Goal: Task Accomplishment & Management: Use online tool/utility

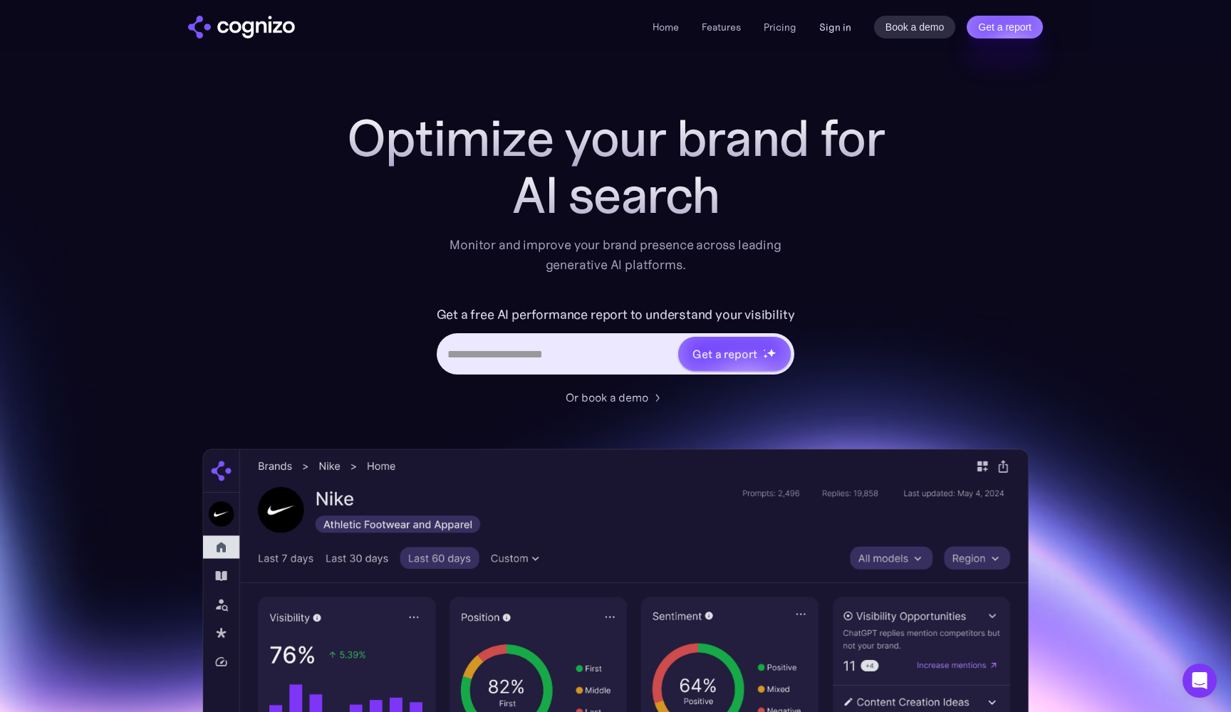
click at [834, 33] on link "Sign in" at bounding box center [835, 27] width 32 height 17
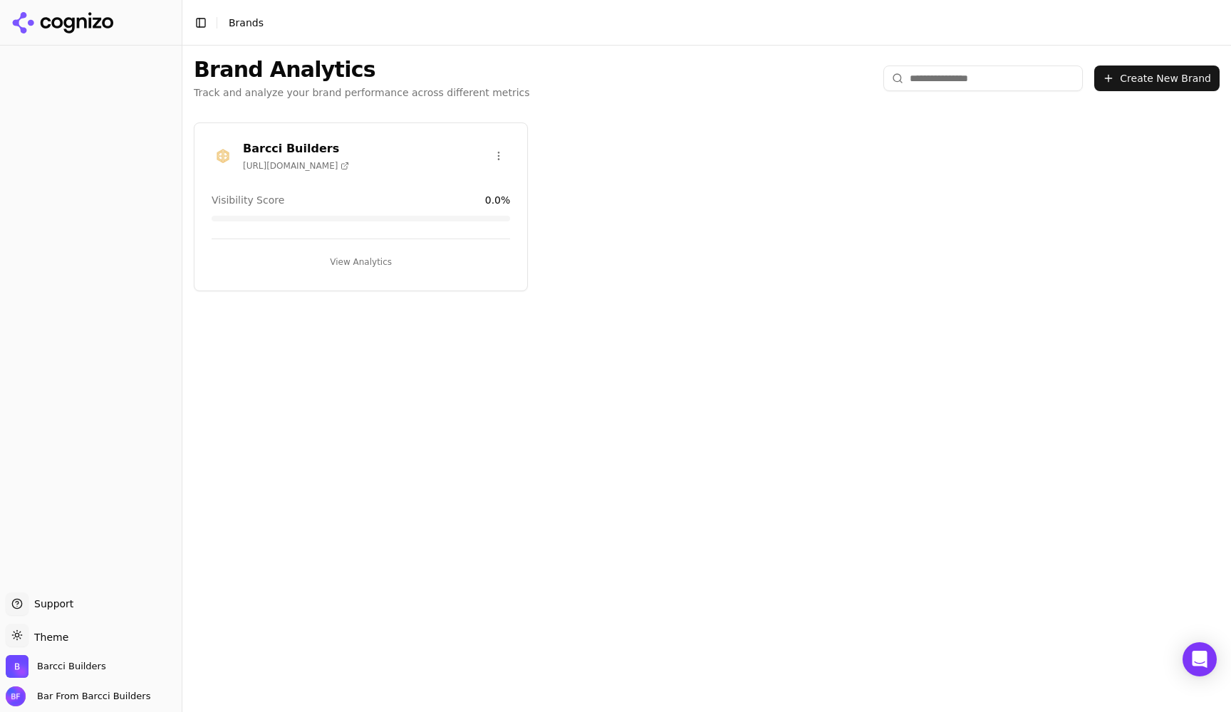
click at [370, 264] on button "View Analytics" at bounding box center [361, 262] width 298 height 23
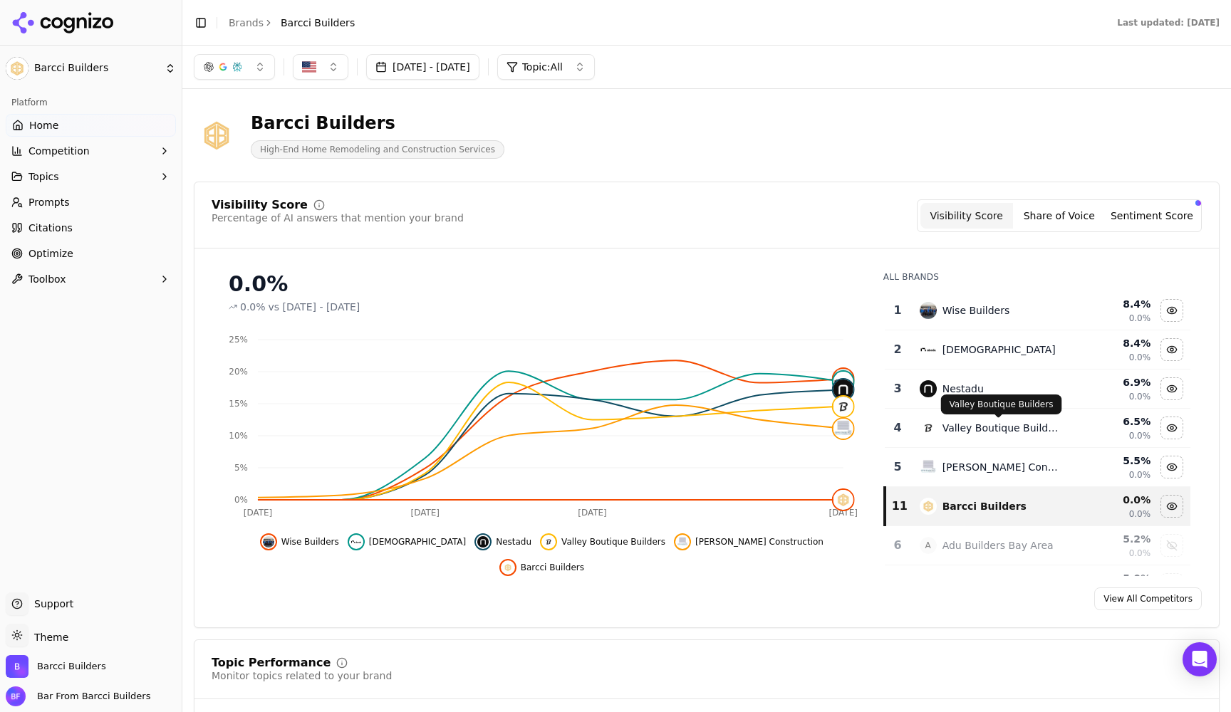
click at [990, 432] on div "Valley Boutique Builders" at bounding box center [1001, 428] width 118 height 14
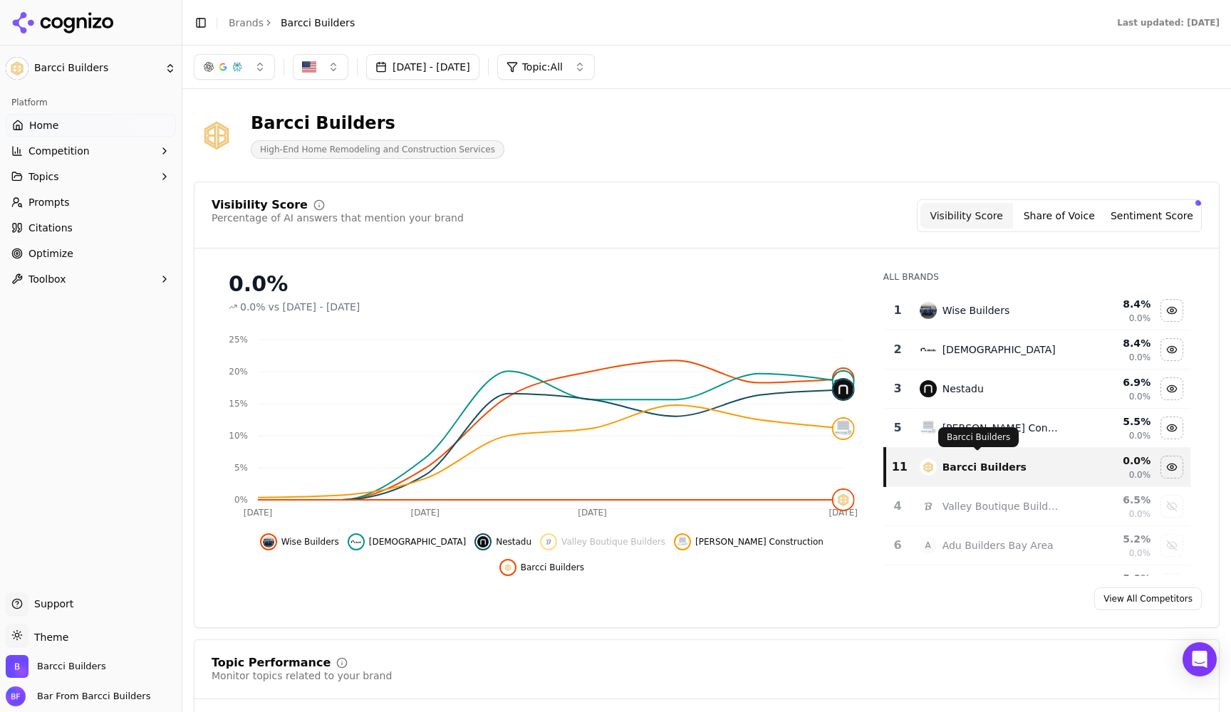
scroll to position [9, 0]
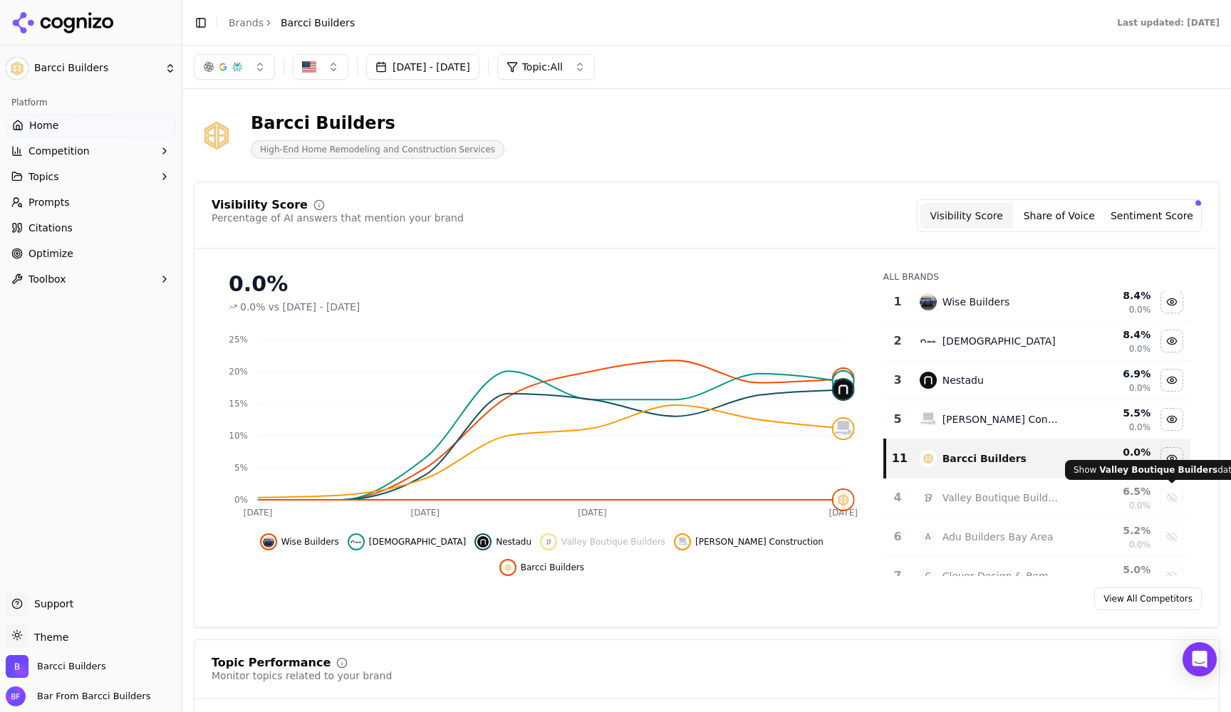
click at [1171, 501] on div "Show valley boutique builders data" at bounding box center [1171, 497] width 21 height 21
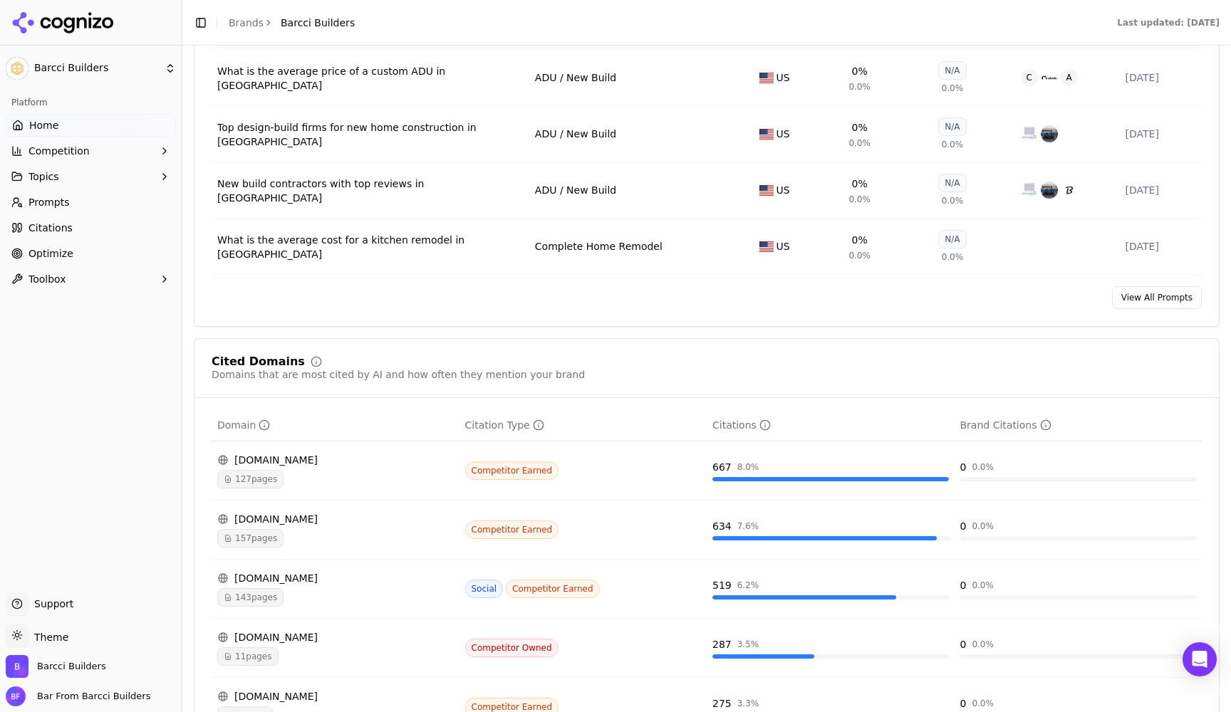
scroll to position [1089, 0]
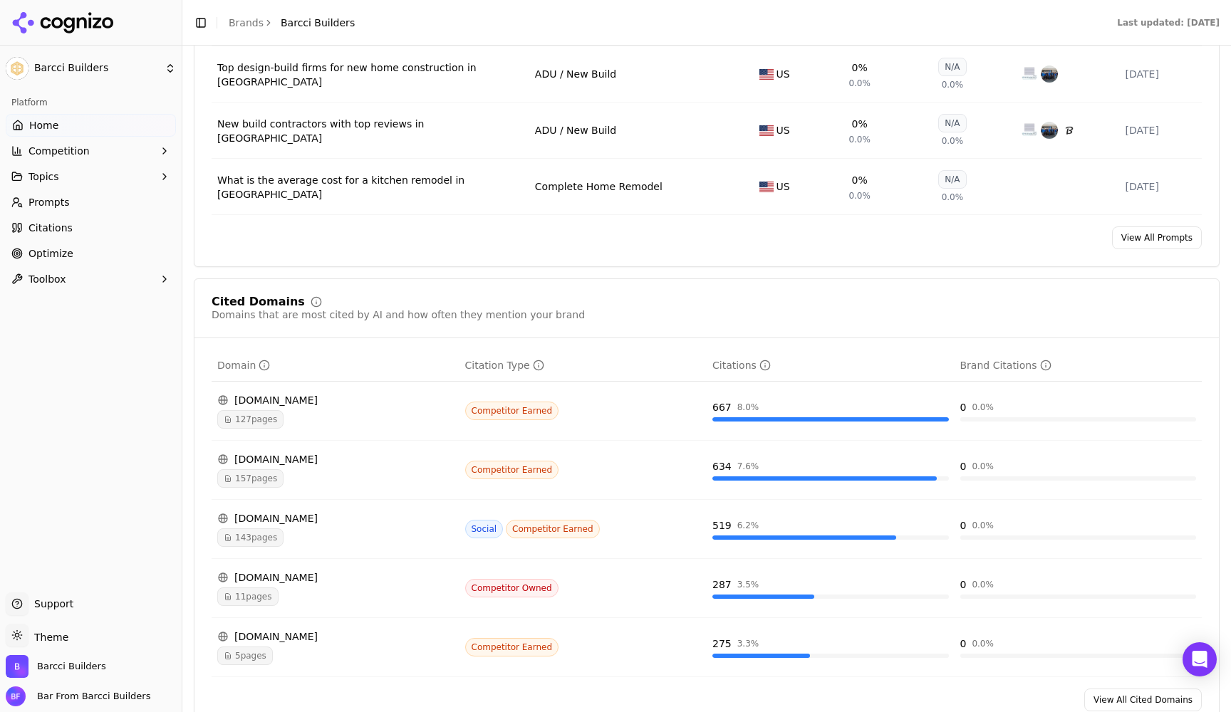
click at [59, 179] on button "Topics" at bounding box center [91, 176] width 170 height 23
click at [59, 177] on button "Topics" at bounding box center [91, 176] width 170 height 23
click at [62, 147] on span "Competition" at bounding box center [58, 151] width 61 height 14
click at [37, 196] on span "X-Ray" at bounding box center [91, 196] width 124 height 14
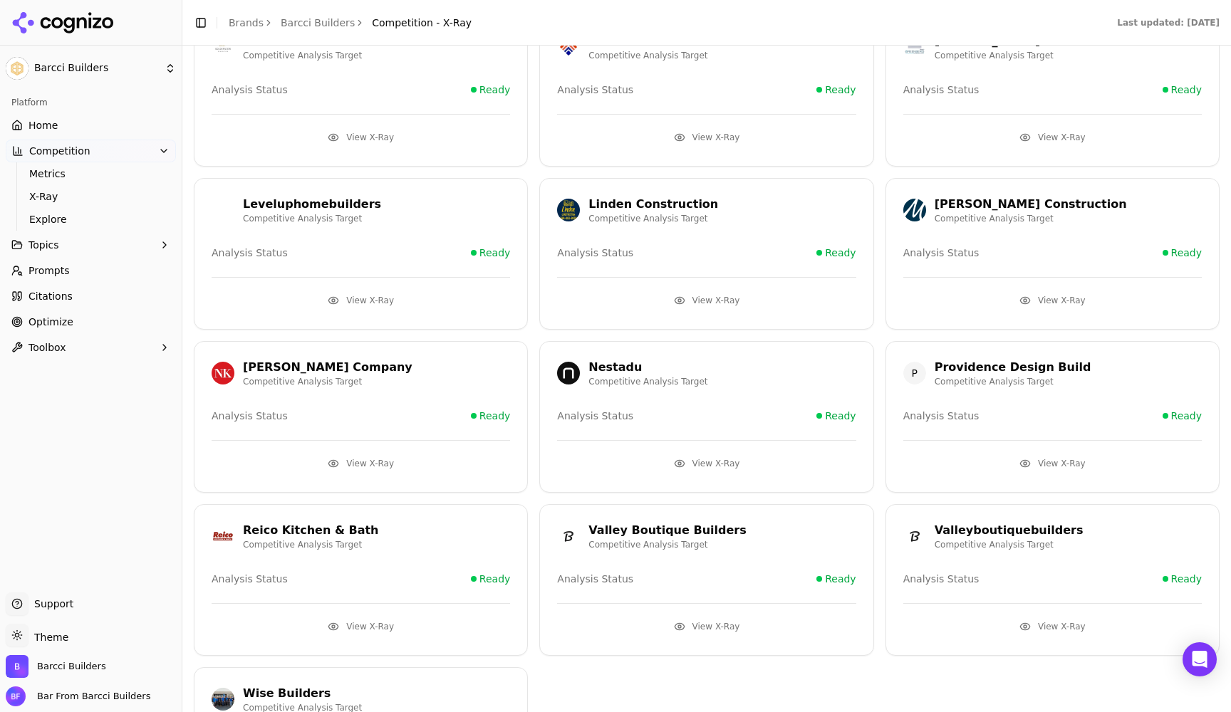
scroll to position [282, 0]
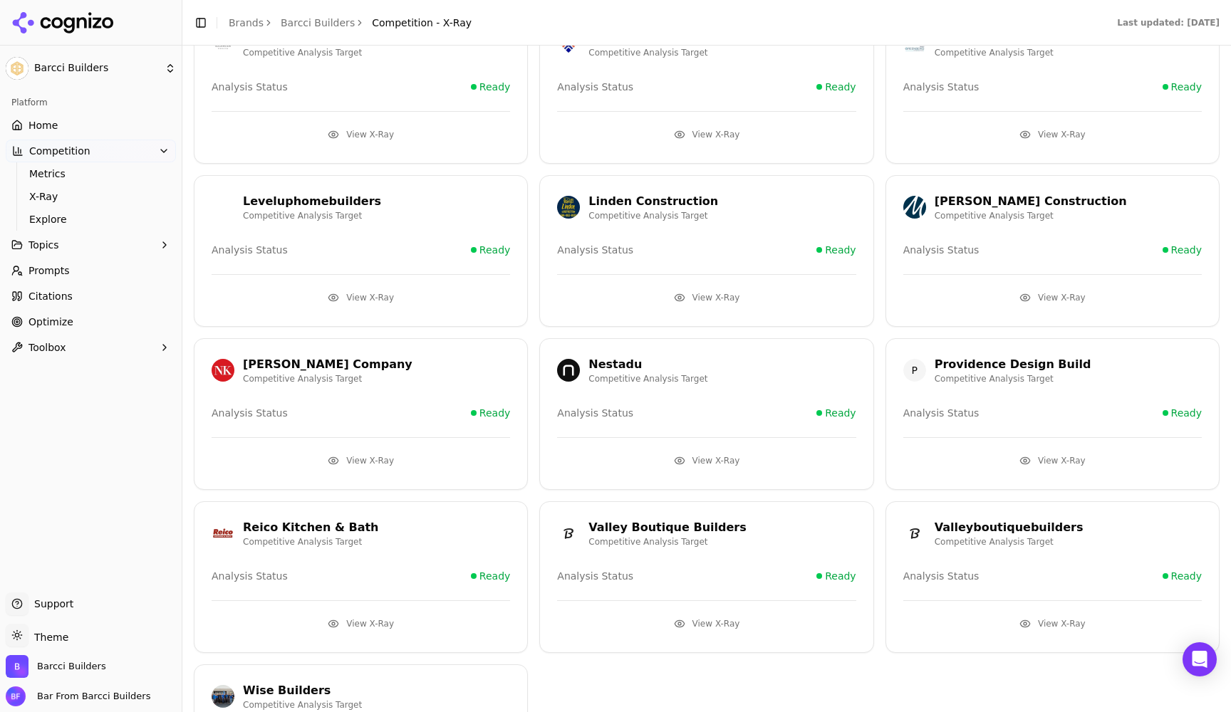
click at [1043, 628] on button "View X-Ray" at bounding box center [1052, 624] width 298 height 23
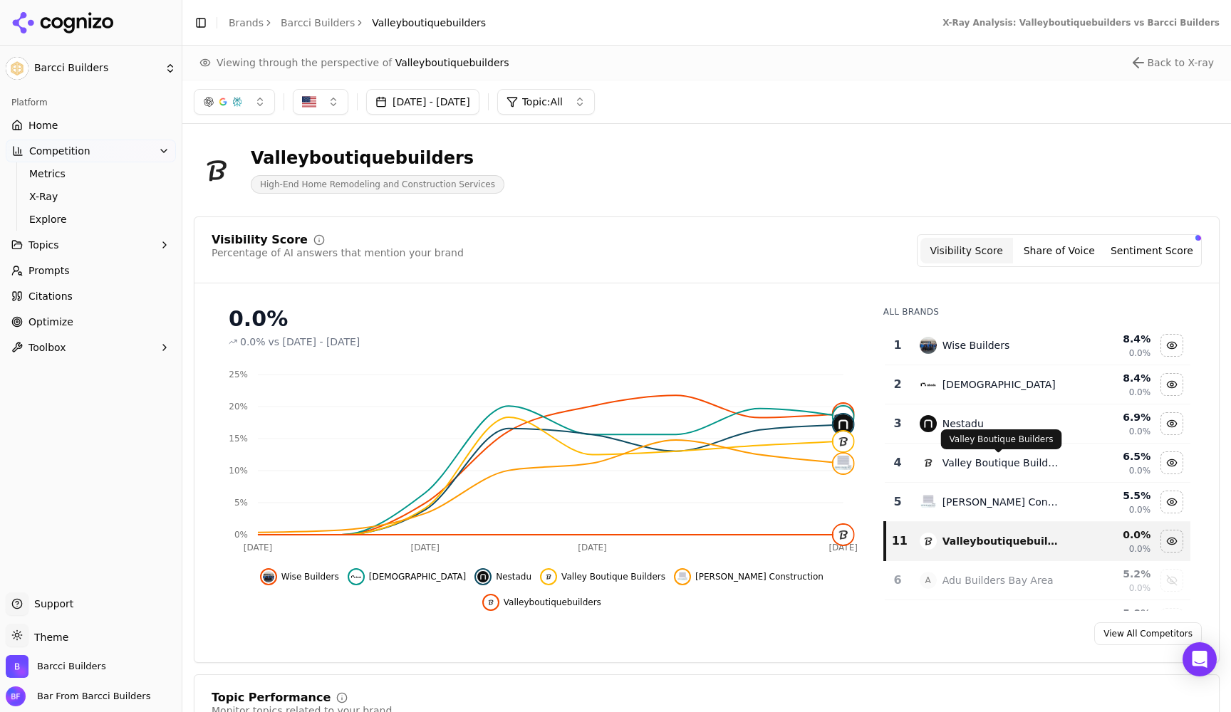
click at [994, 463] on div "Valley Boutique Builders" at bounding box center [1001, 463] width 118 height 14
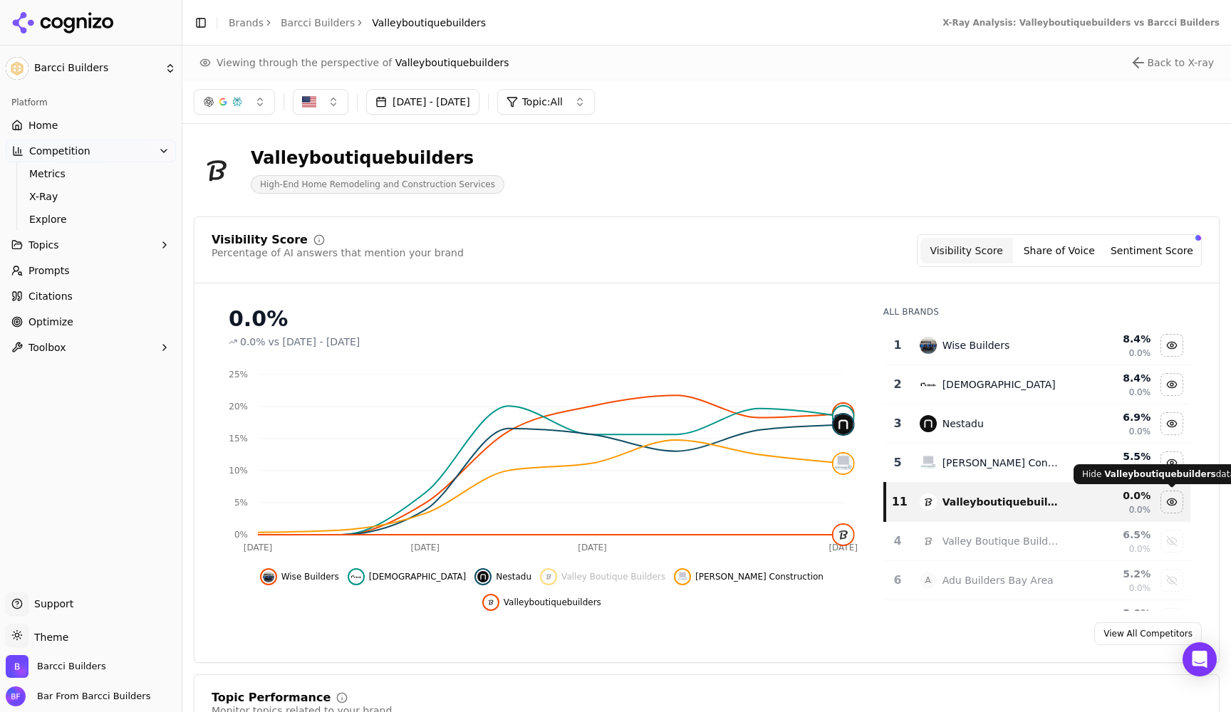
click at [1170, 502] on div "Hide valleyboutiquebuilders data" at bounding box center [1171, 502] width 21 height 21
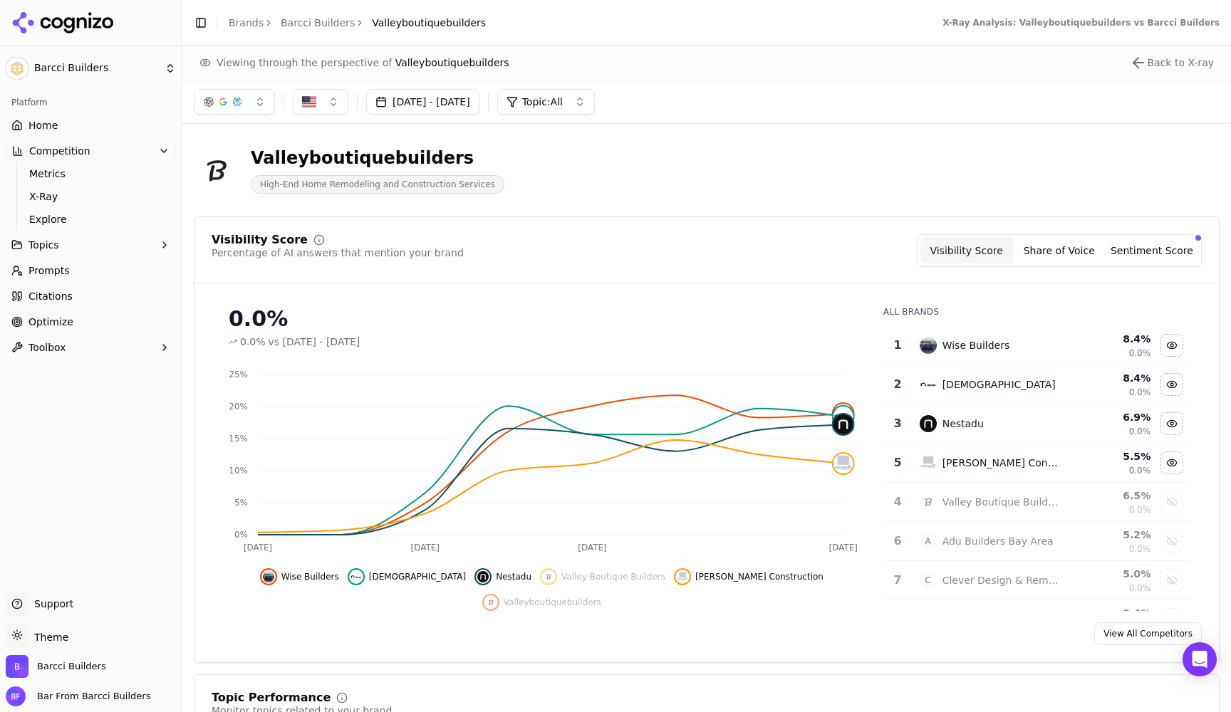
click at [1176, 511] on div "Show valley boutique builders data" at bounding box center [1171, 502] width 21 height 21
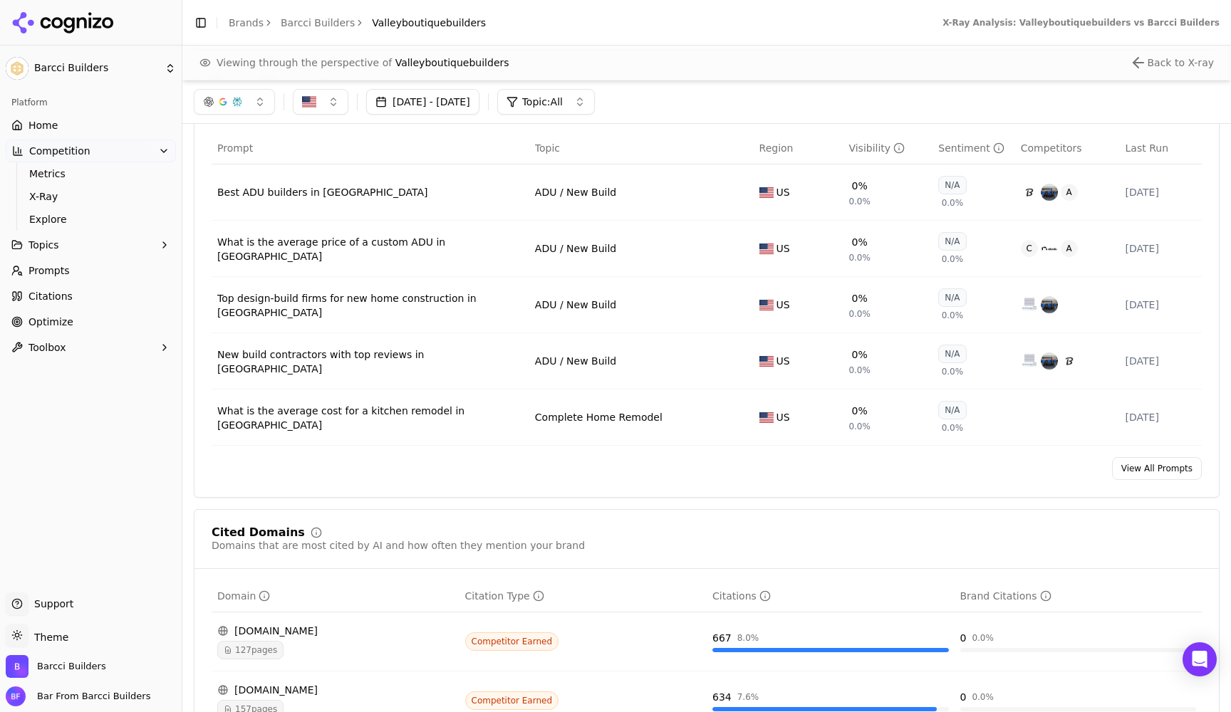
scroll to position [890, 0]
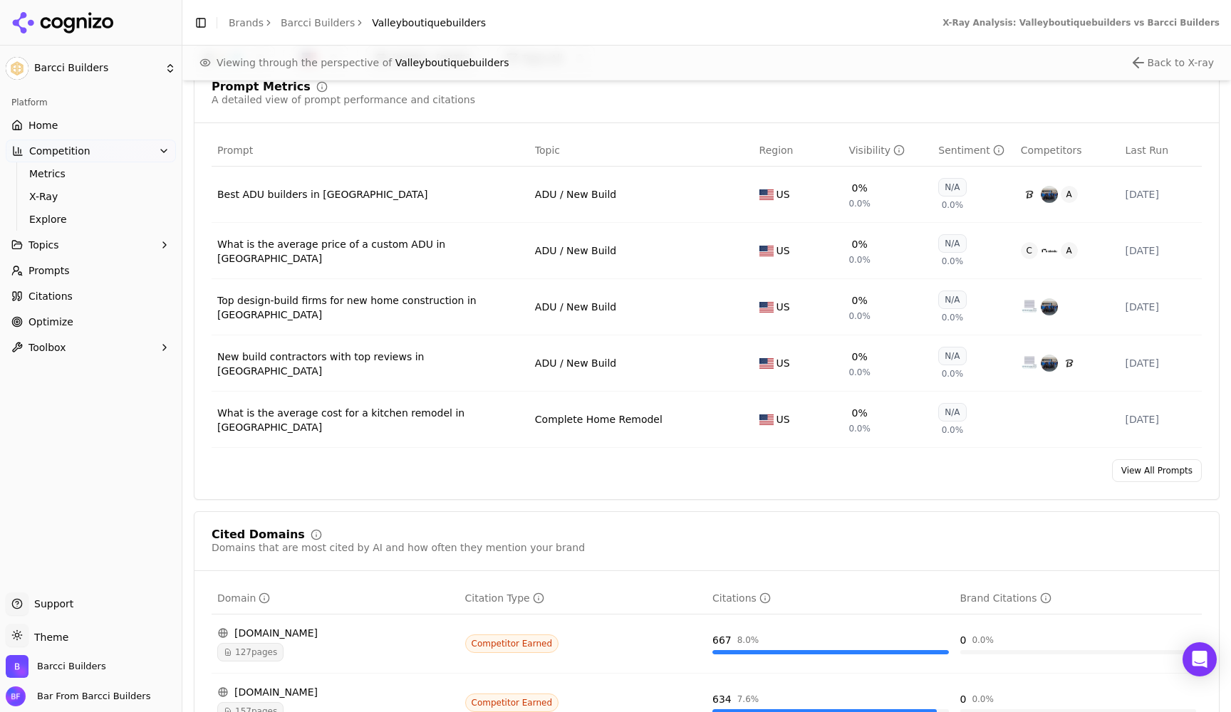
click at [44, 126] on span "Home" at bounding box center [42, 125] width 29 height 14
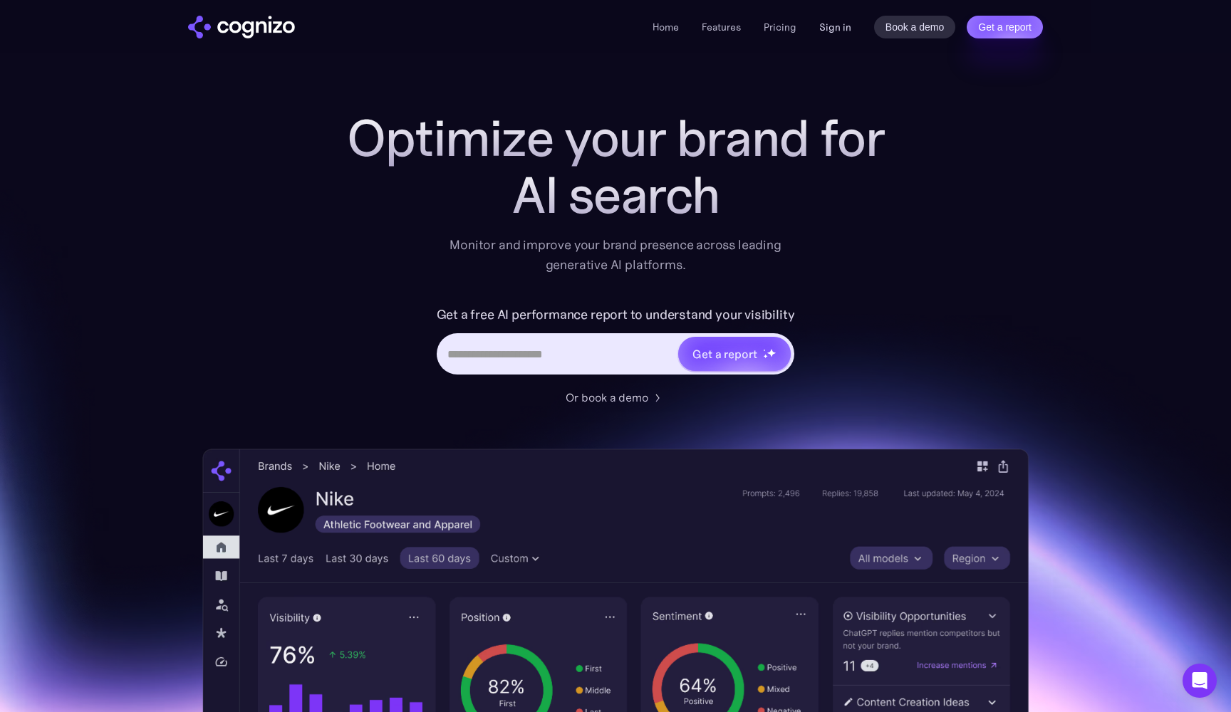
click at [849, 32] on link "Sign in" at bounding box center [835, 27] width 32 height 17
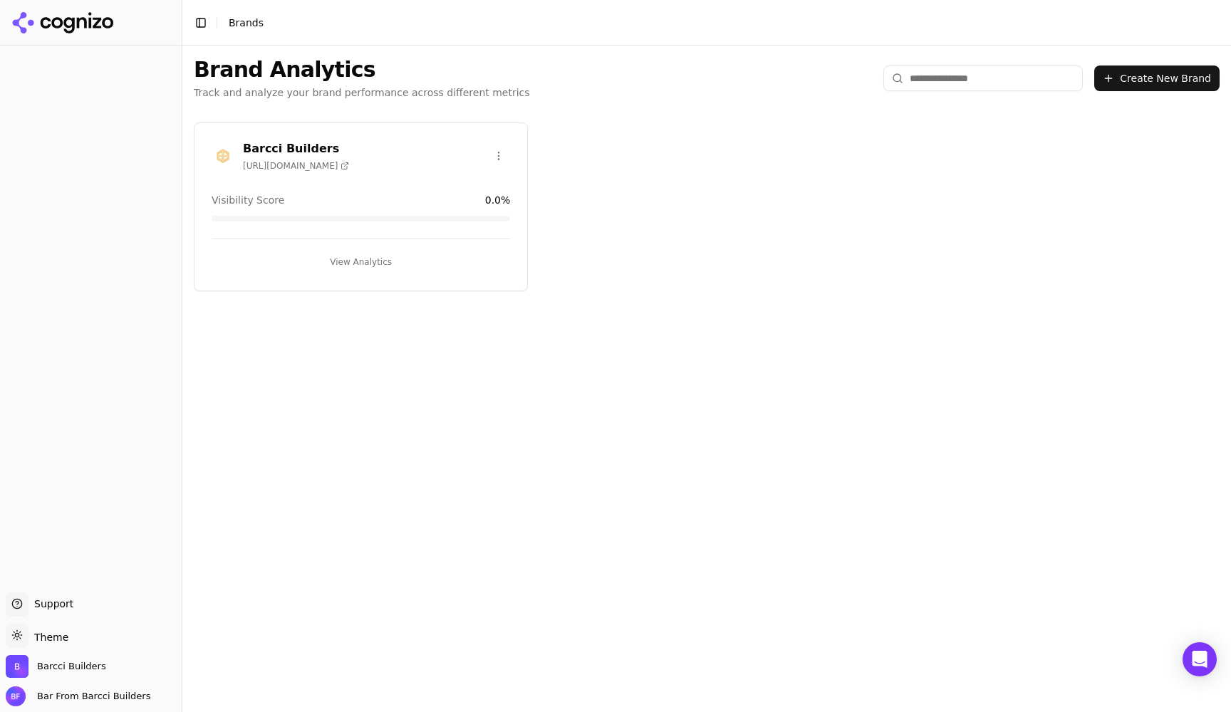
click at [356, 256] on button "View Analytics" at bounding box center [361, 262] width 298 height 23
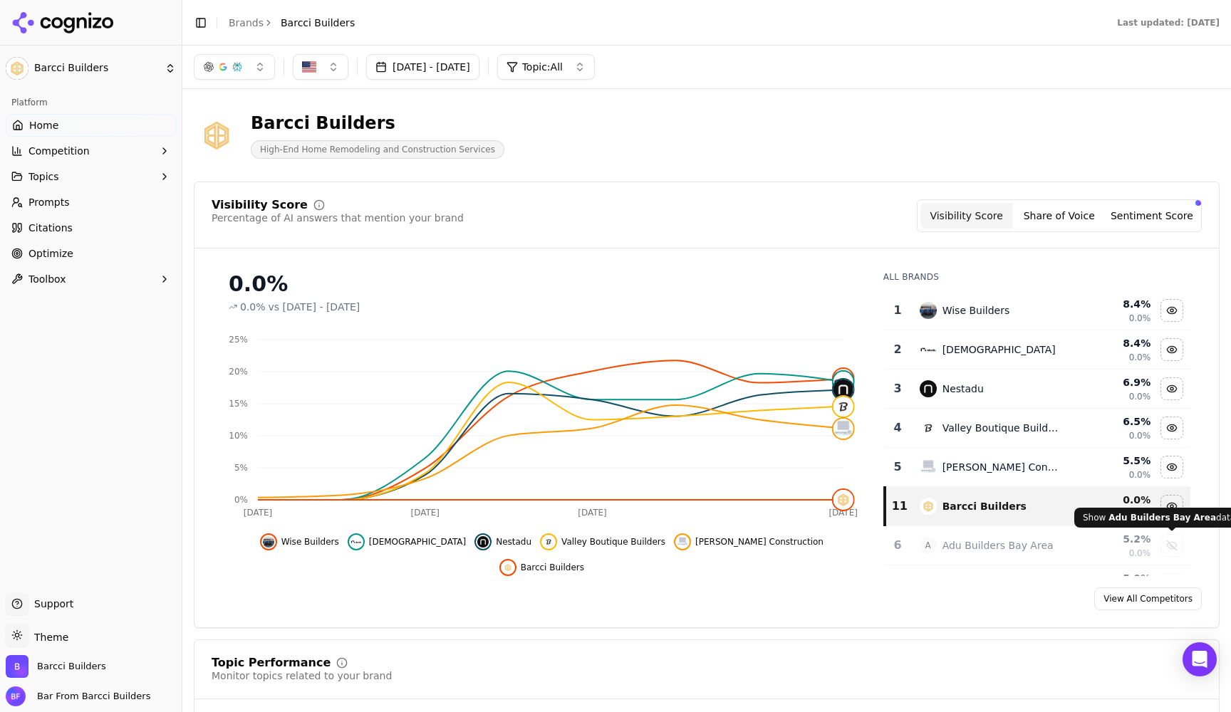
click at [1168, 546] on div "Show adu builders bay area data" at bounding box center [1171, 545] width 21 height 21
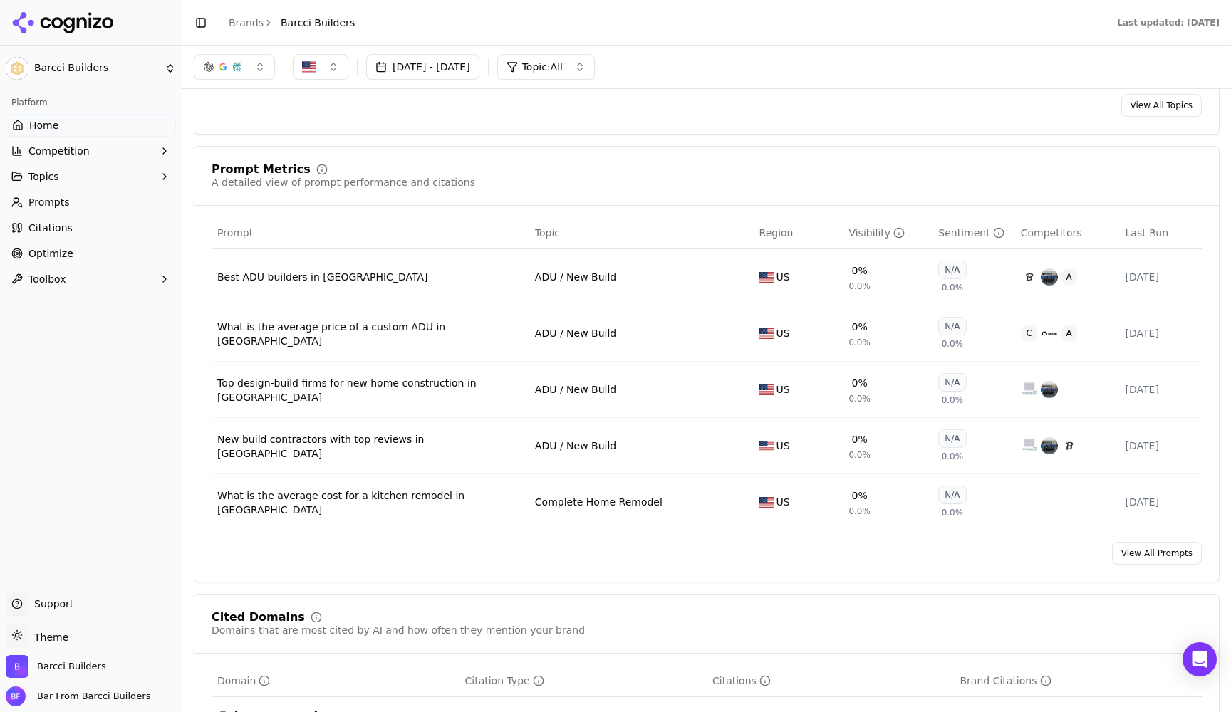
scroll to position [722, 0]
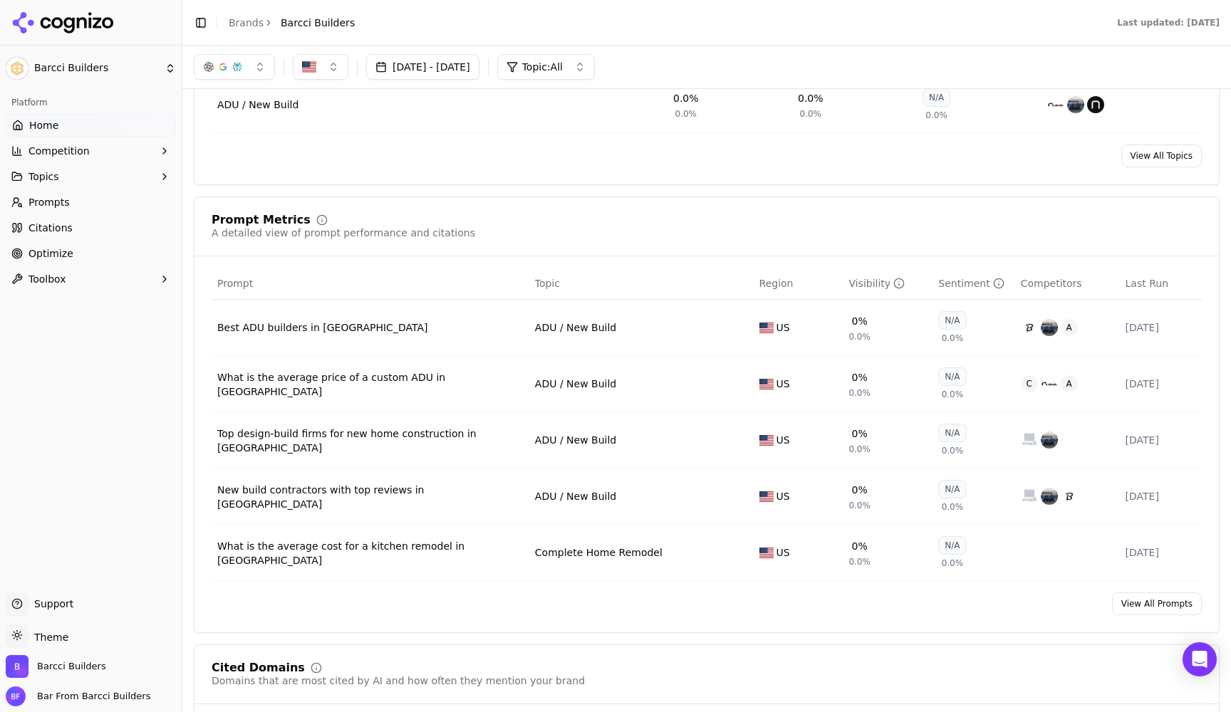
click at [325, 331] on div "Best ADU builders in Sunnyvale" at bounding box center [370, 328] width 306 height 14
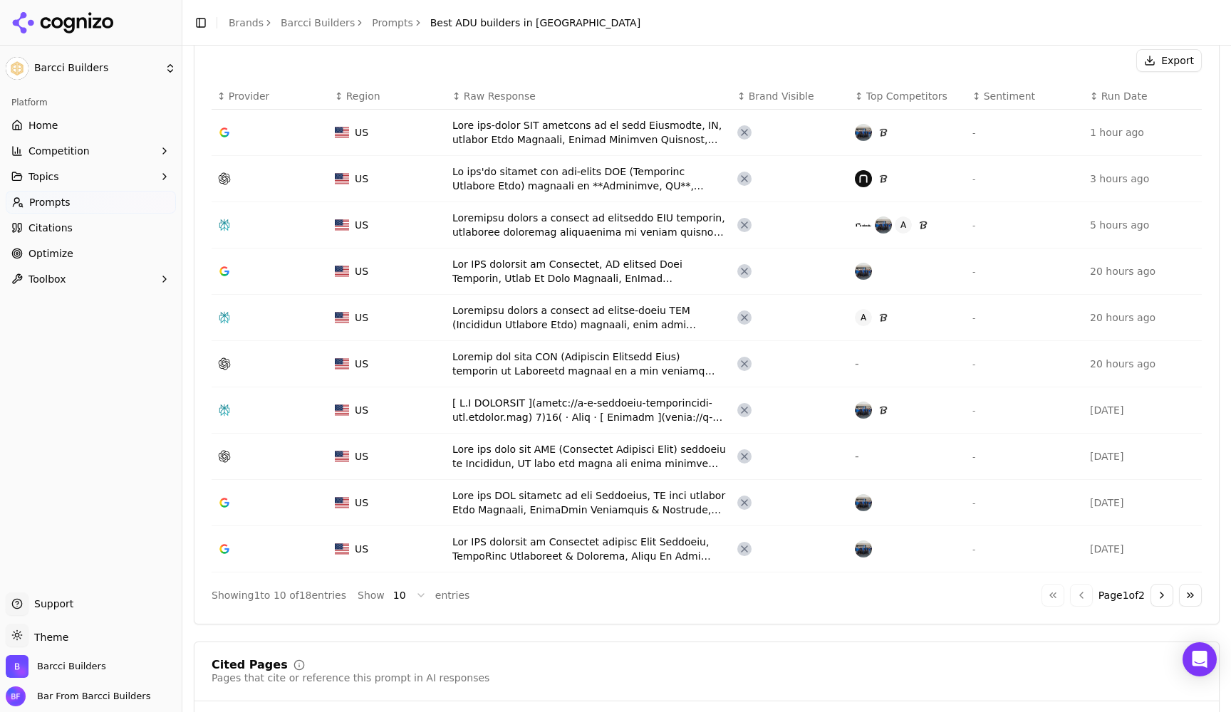
scroll to position [504, 0]
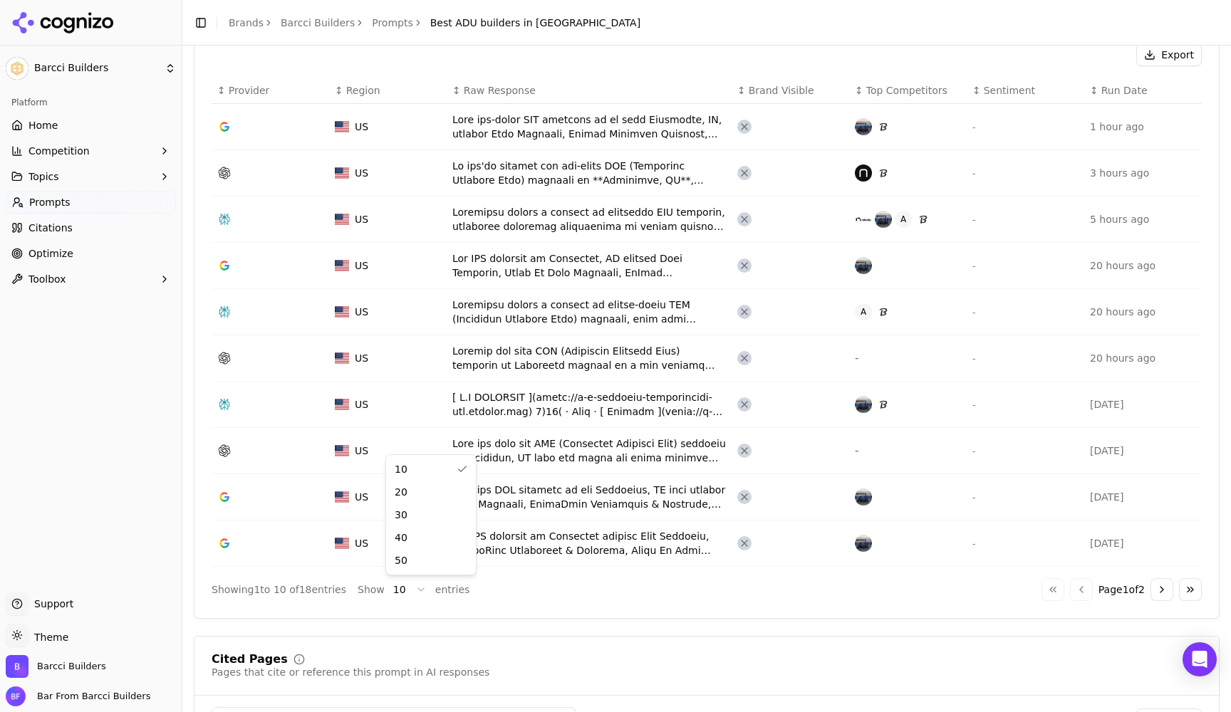
click at [417, 590] on html "Barcci Builders Platform Home Competition Topics Prompts Citations Optimize Too…" at bounding box center [615, 356] width 1231 height 712
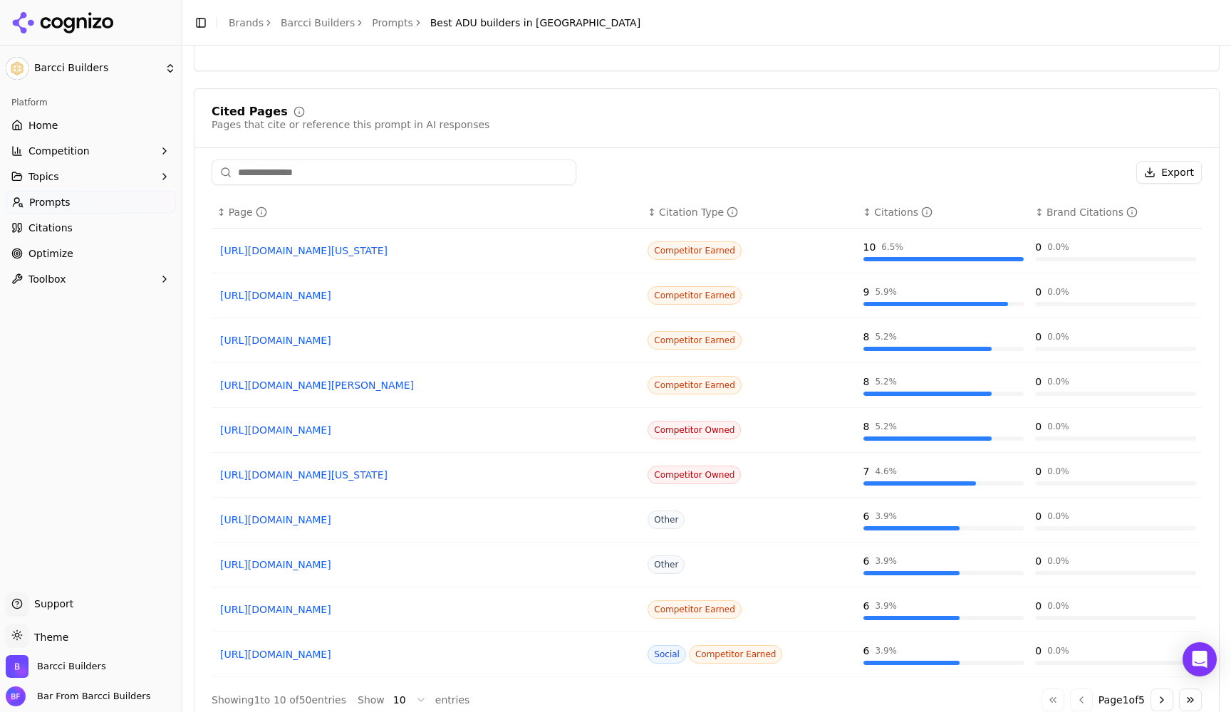
scroll to position [1379, 0]
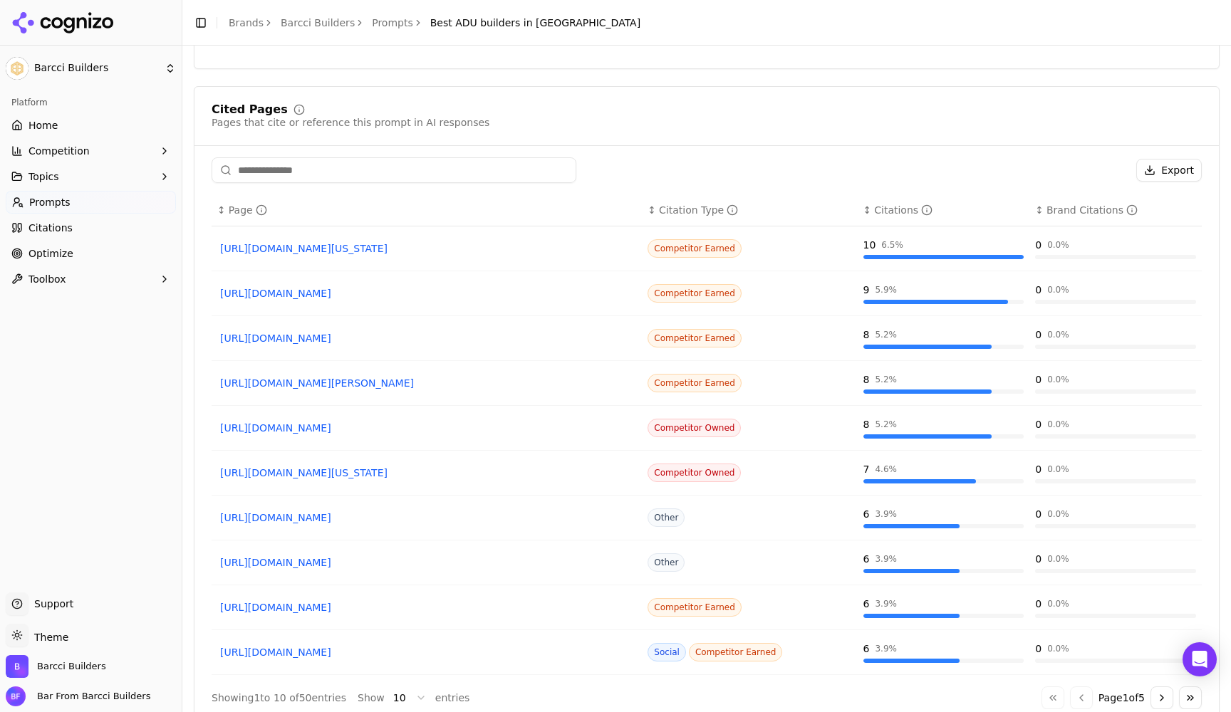
click at [49, 254] on span "Optimize" at bounding box center [50, 253] width 45 height 14
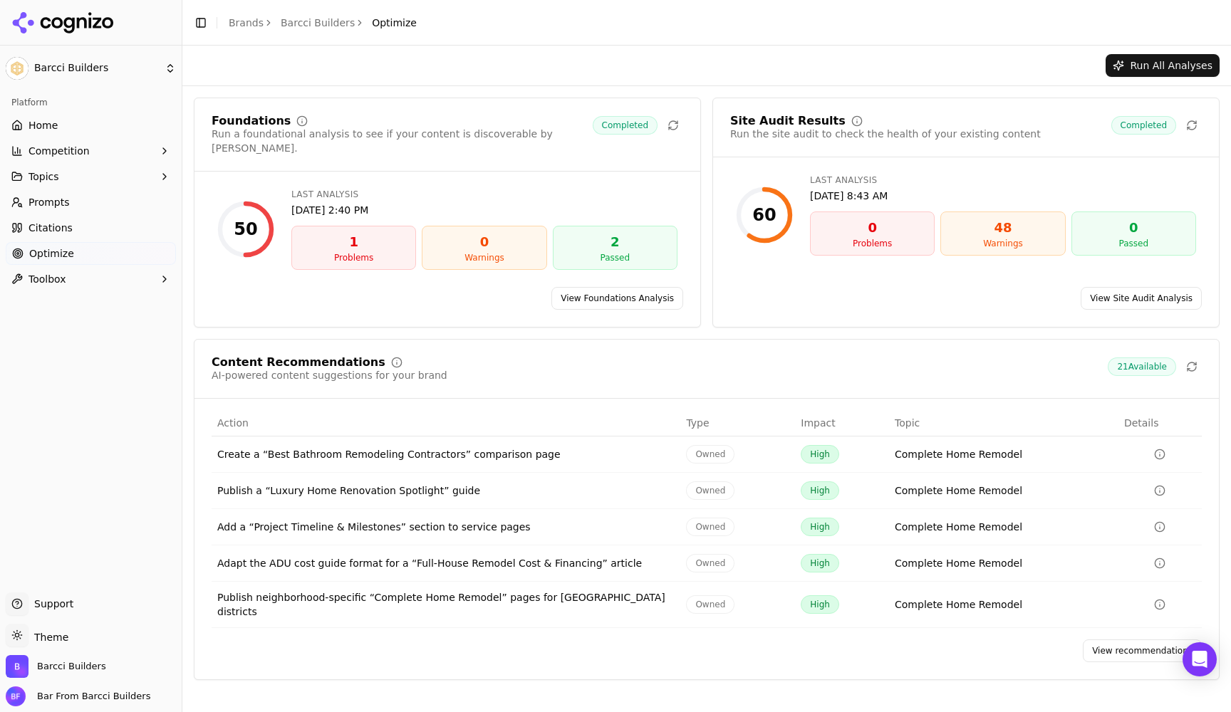
click at [340, 252] on div "Problems" at bounding box center [354, 257] width 112 height 11
click at [633, 294] on link "View Foundations Analysis" at bounding box center [617, 298] width 132 height 23
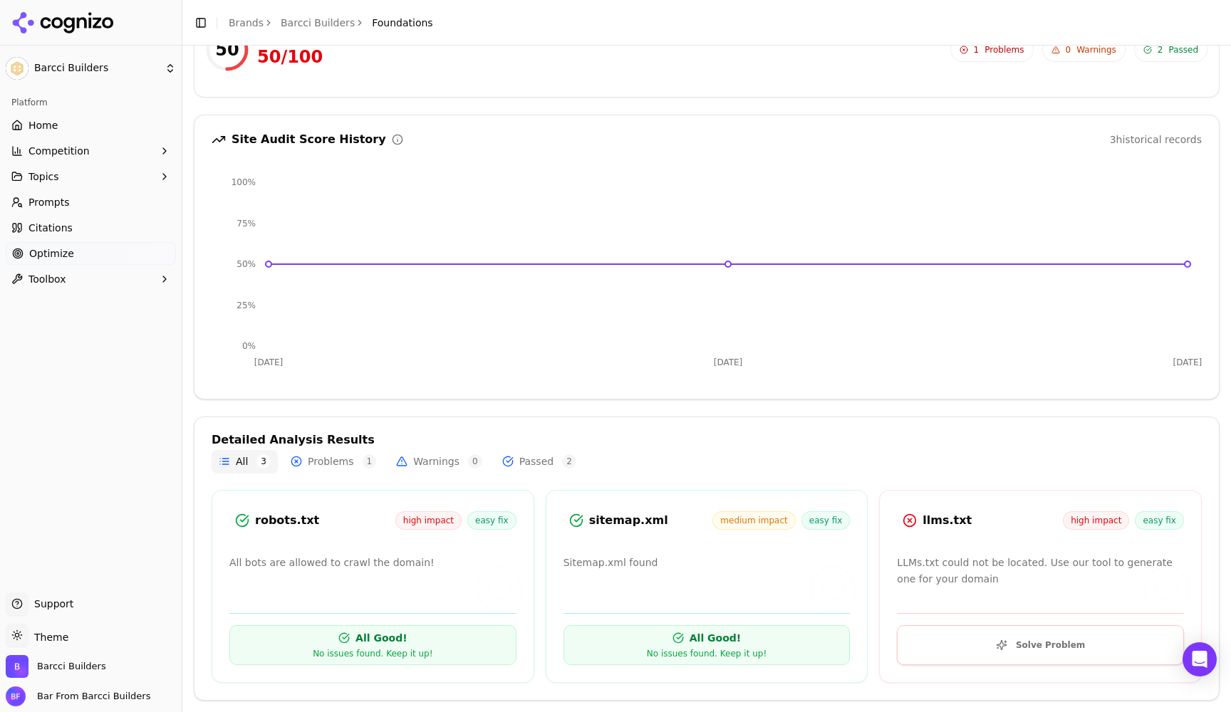
scroll to position [85, 0]
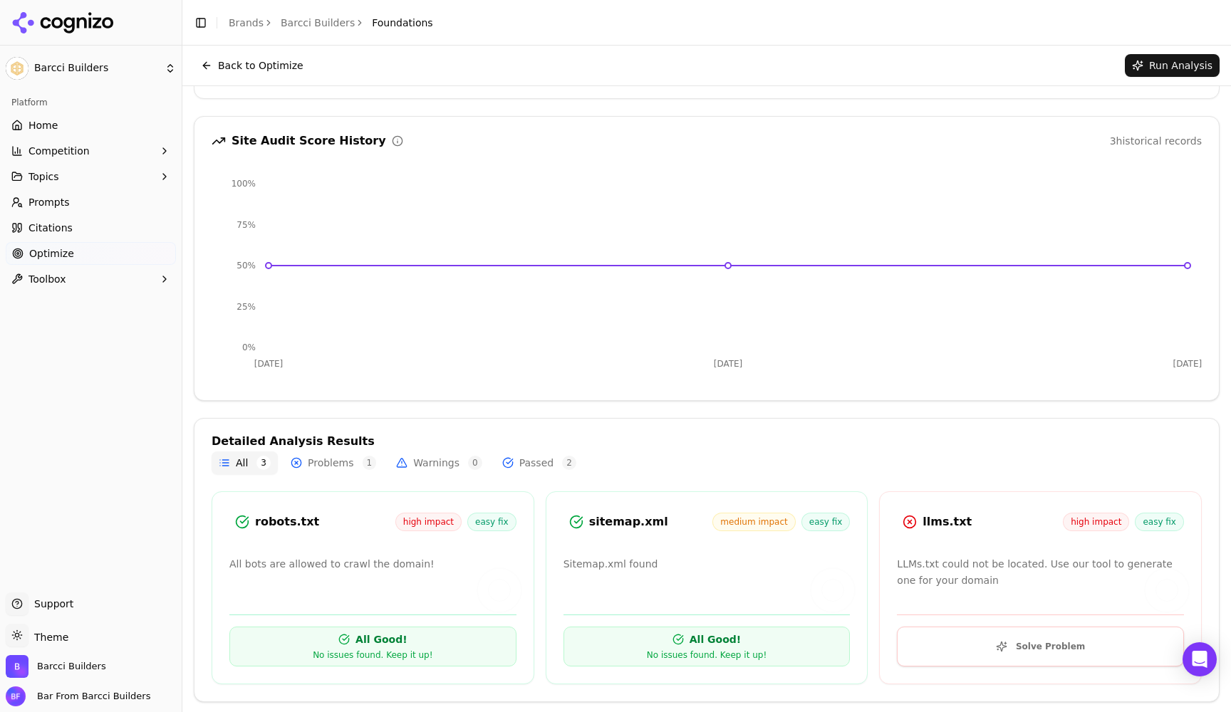
click at [1008, 648] on button "Solve Problem" at bounding box center [1040, 647] width 287 height 40
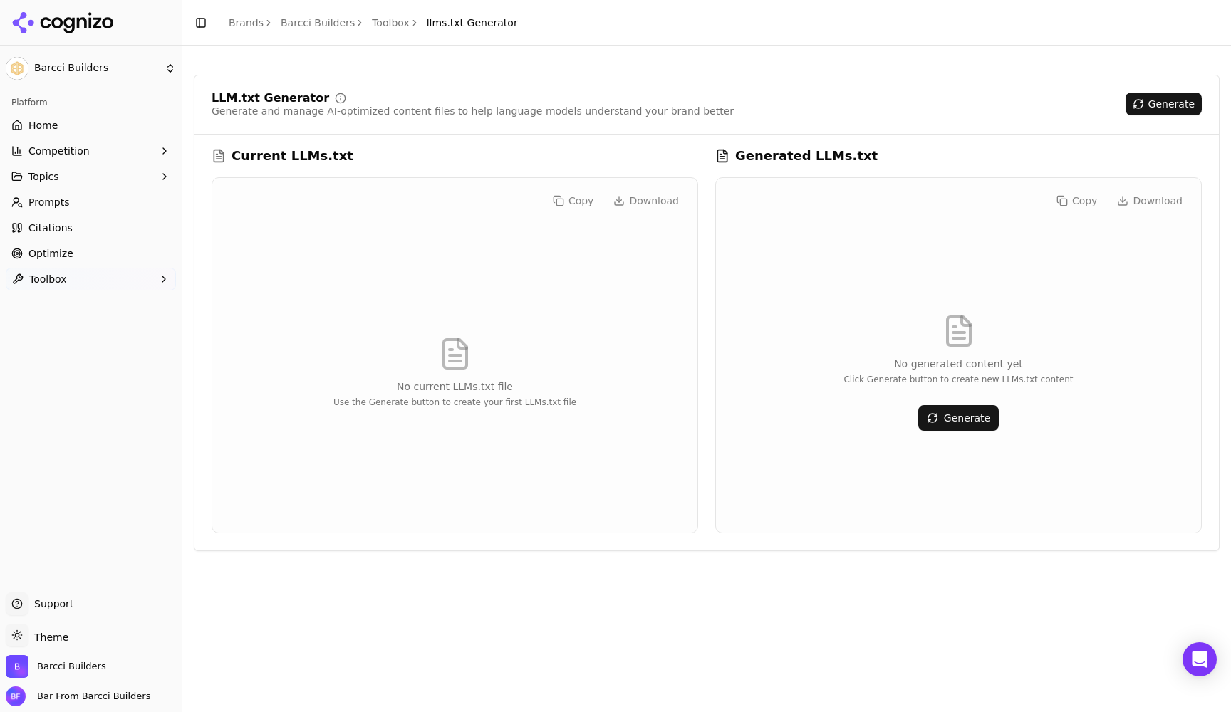
click at [953, 417] on button "Generate" at bounding box center [958, 418] width 80 height 26
click at [390, 24] on link "Toolbox" at bounding box center [391, 23] width 38 height 14
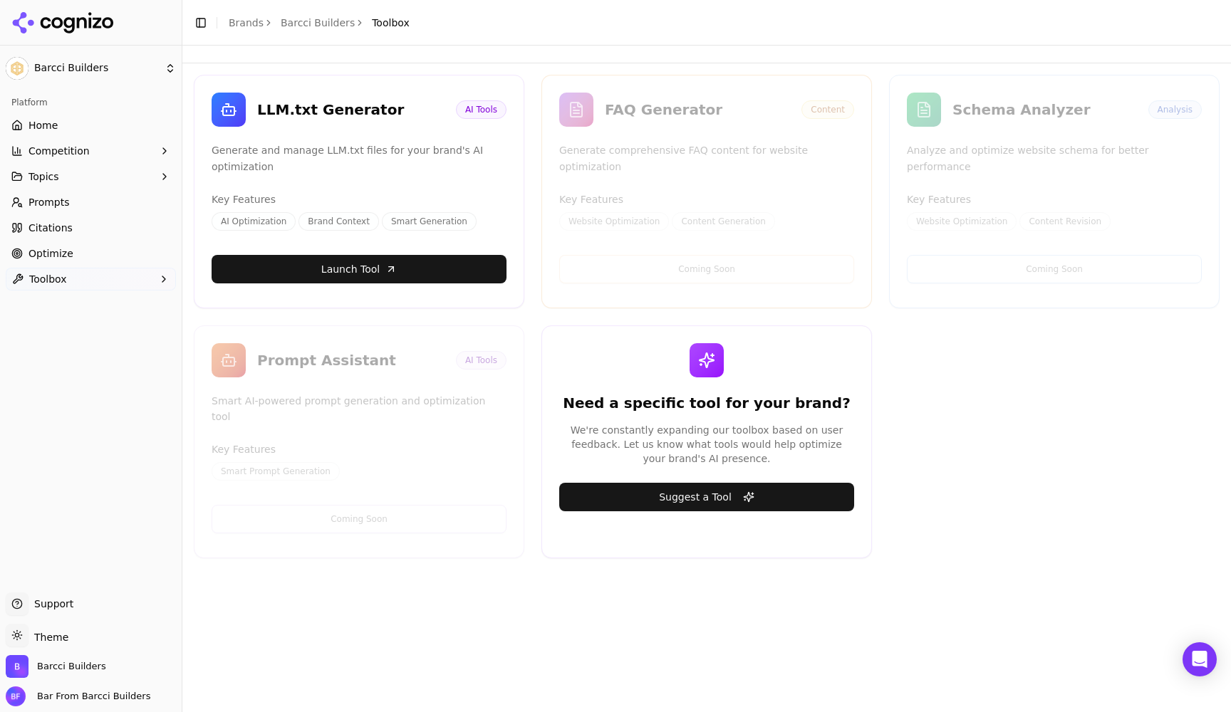
click at [332, 24] on link "Barcci Builders" at bounding box center [318, 23] width 74 height 14
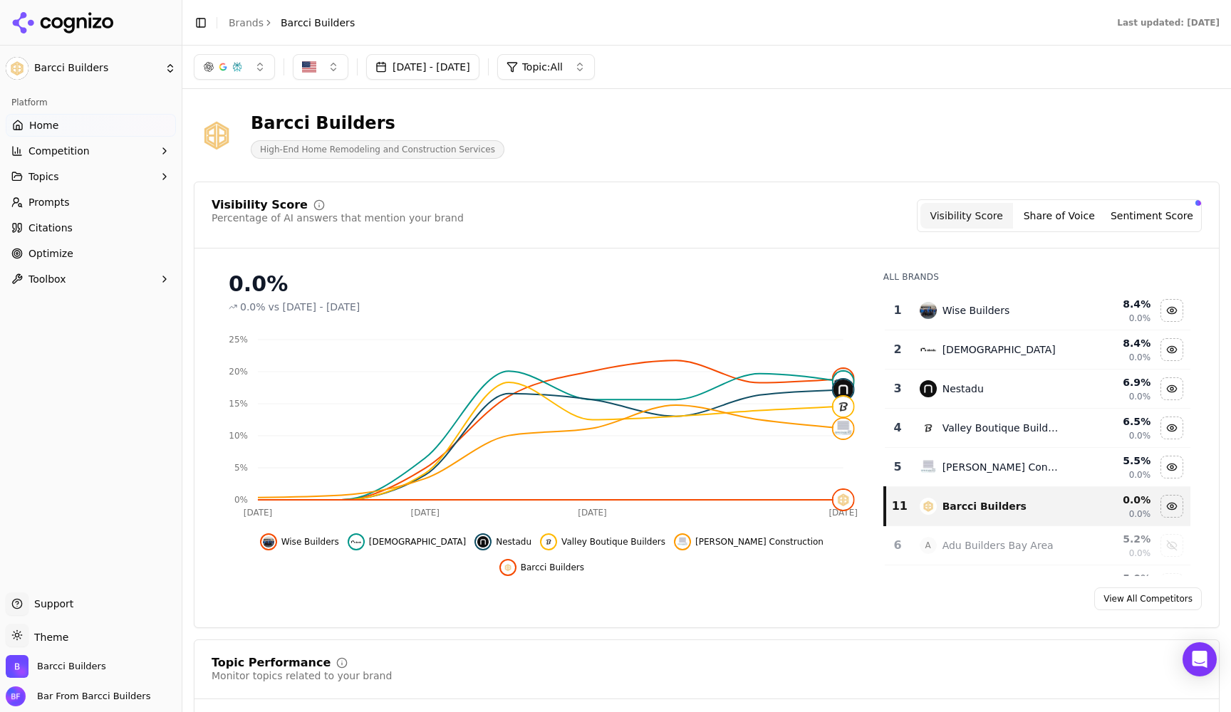
click at [76, 259] on link "Optimize" at bounding box center [91, 253] width 170 height 23
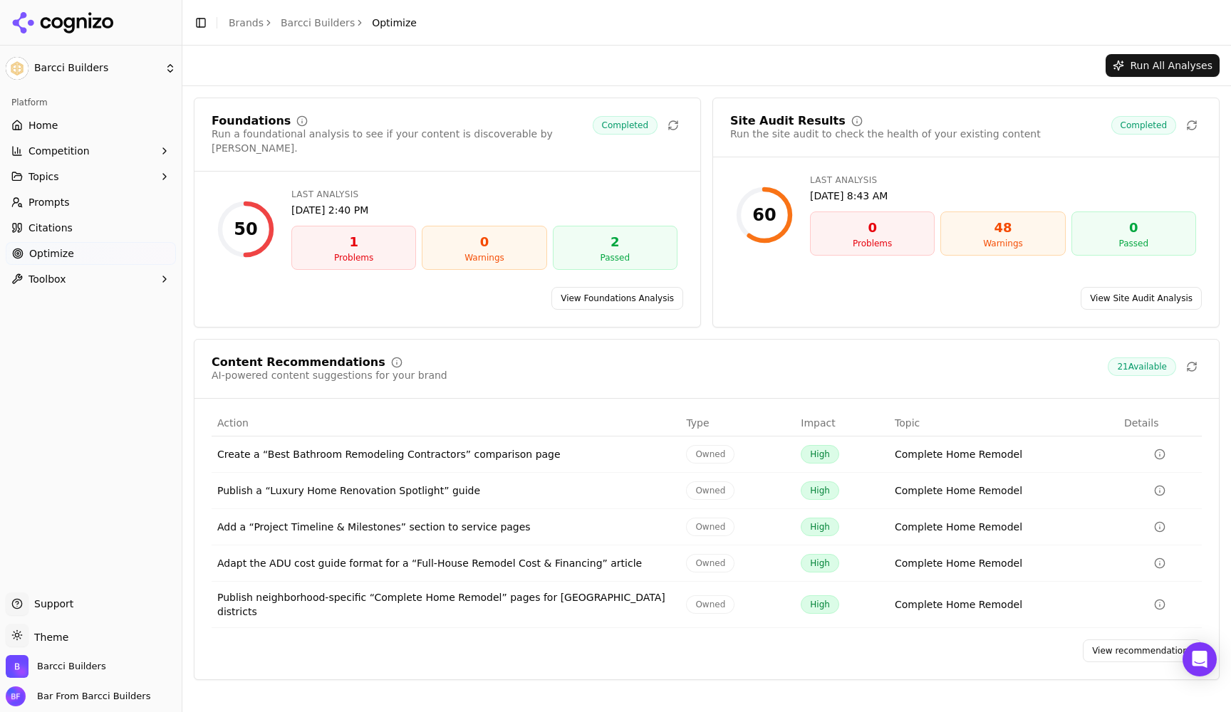
click at [1142, 287] on link "View Site Audit Analysis" at bounding box center [1141, 298] width 121 height 23
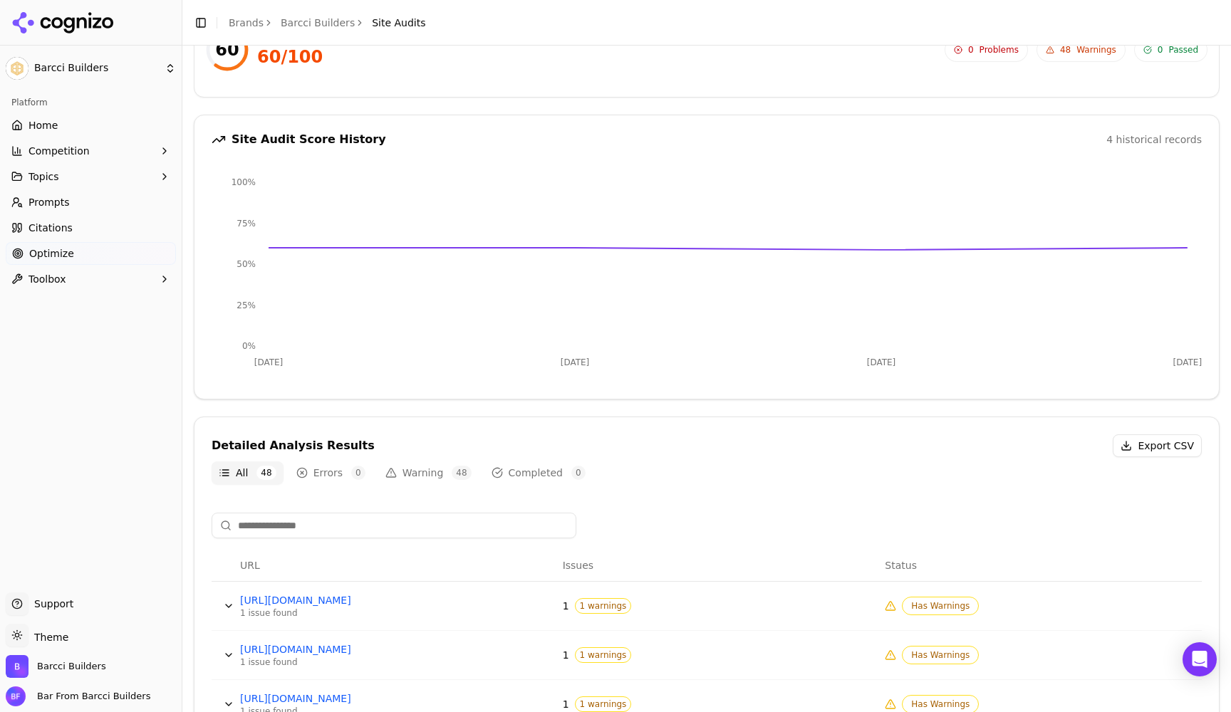
scroll to position [88, 0]
click at [232, 605] on button "Data table" at bounding box center [228, 604] width 23 height 23
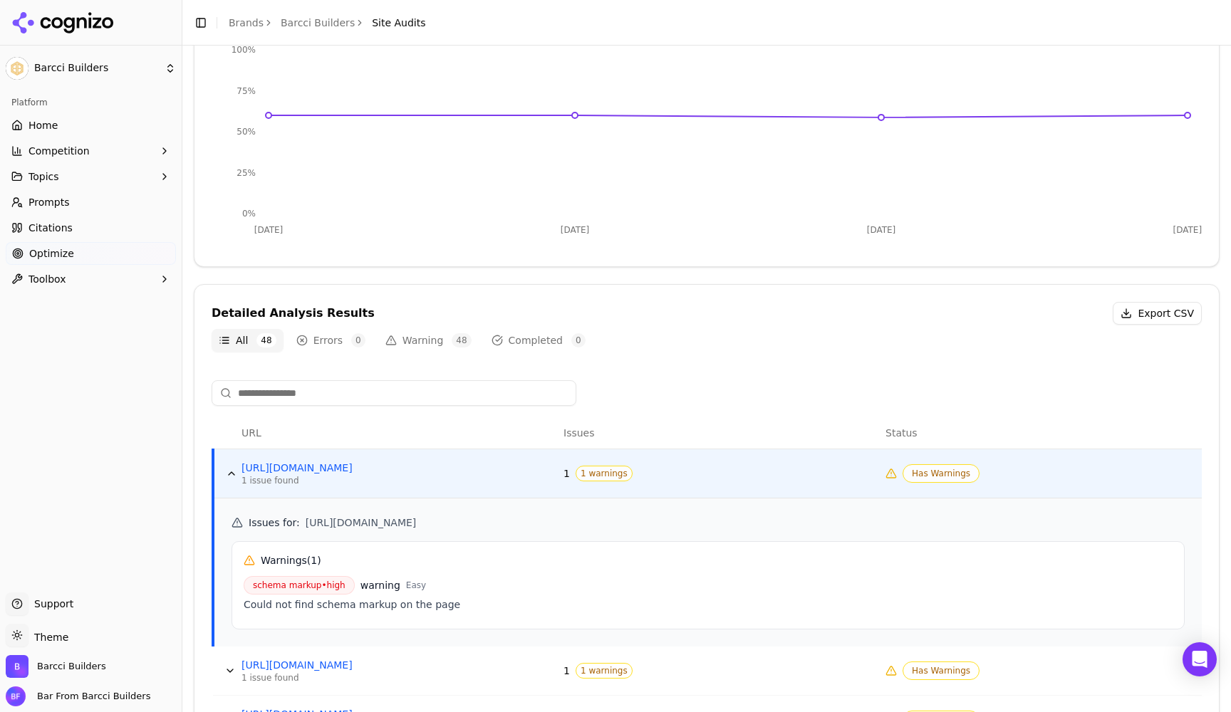
scroll to position [222, 0]
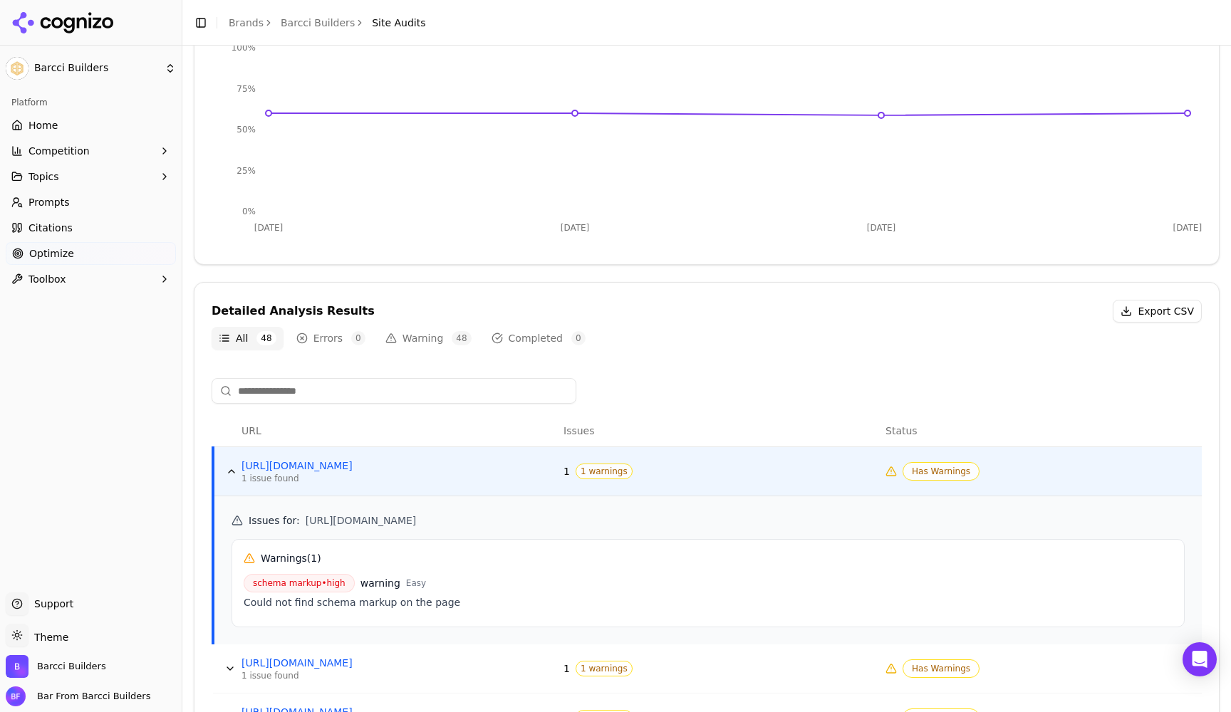
click at [229, 472] on button "Data table" at bounding box center [231, 471] width 23 height 23
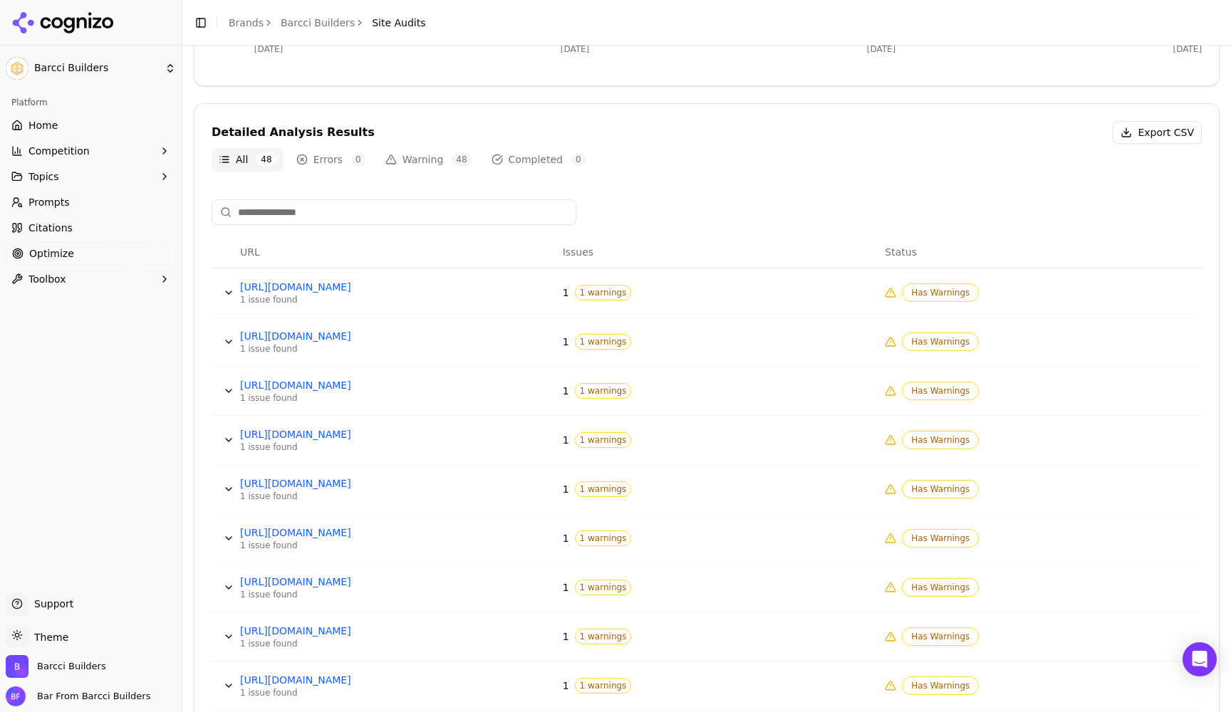
scroll to position [402, 0]
click at [230, 338] on button "Data table" at bounding box center [228, 340] width 23 height 23
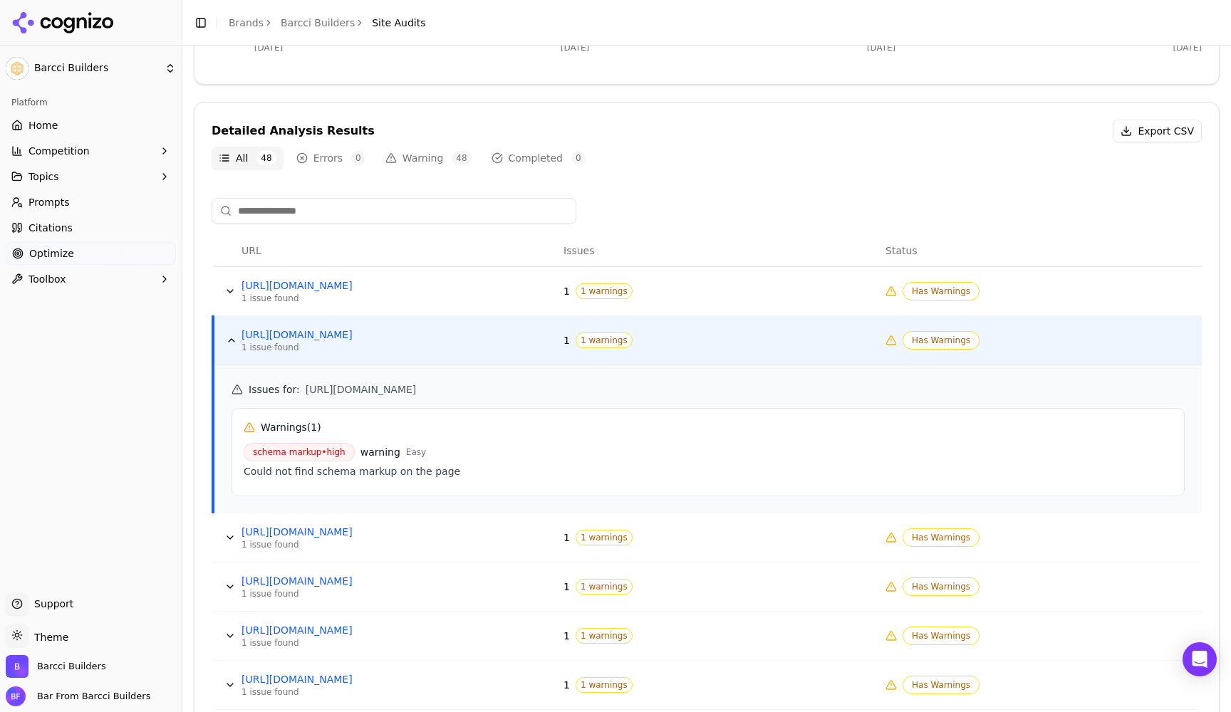
click at [230, 338] on button "Data table" at bounding box center [231, 340] width 23 height 23
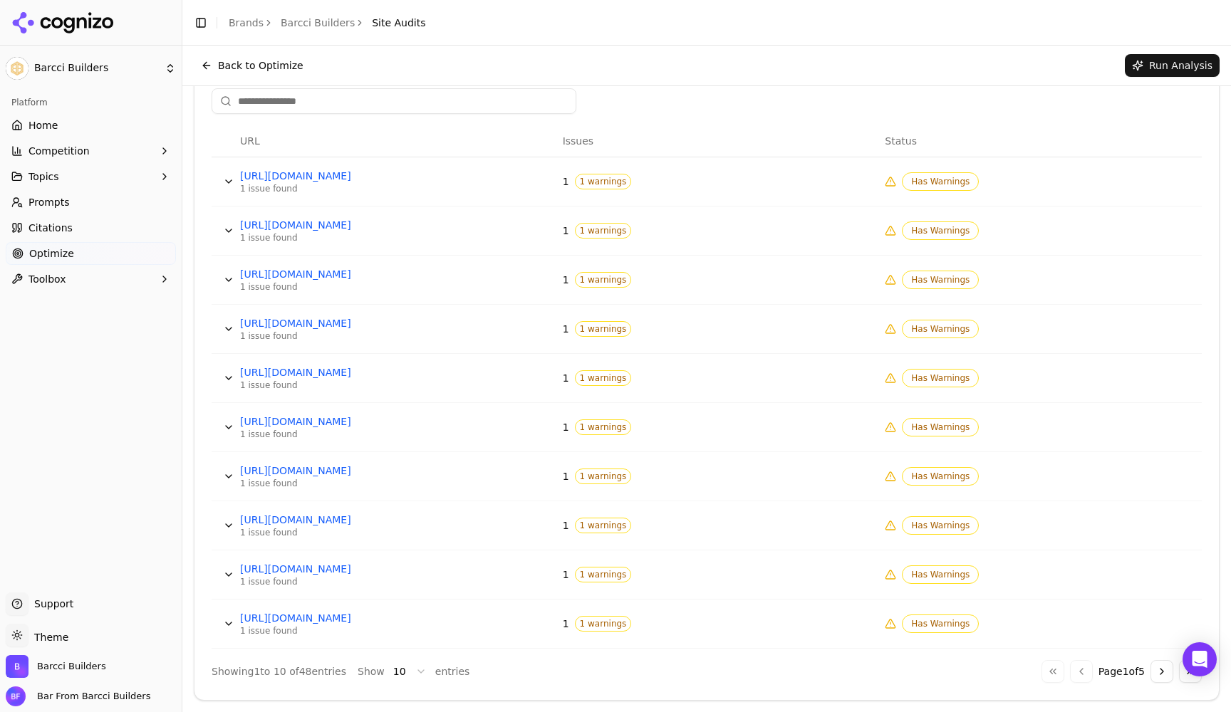
scroll to position [0, 0]
click at [415, 670] on html "Barcci Builders Platform Home Competition Topics Prompts Citations Optimize Too…" at bounding box center [615, 356] width 1231 height 712
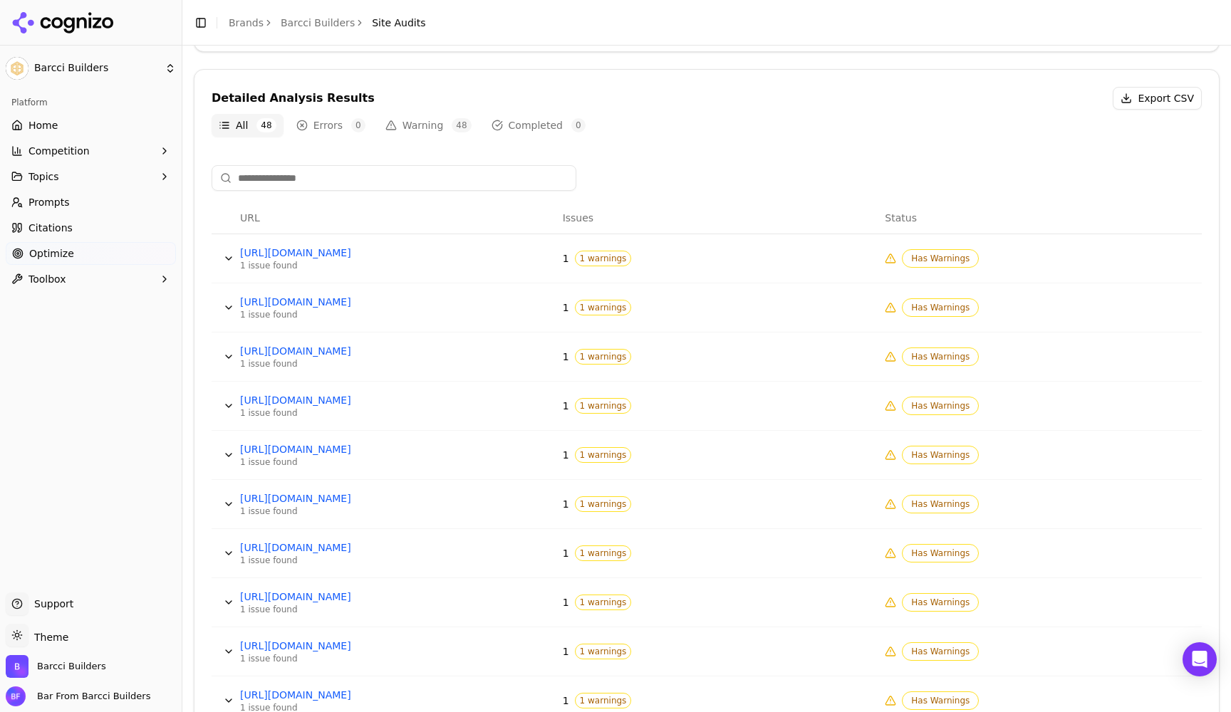
scroll to position [448, 0]
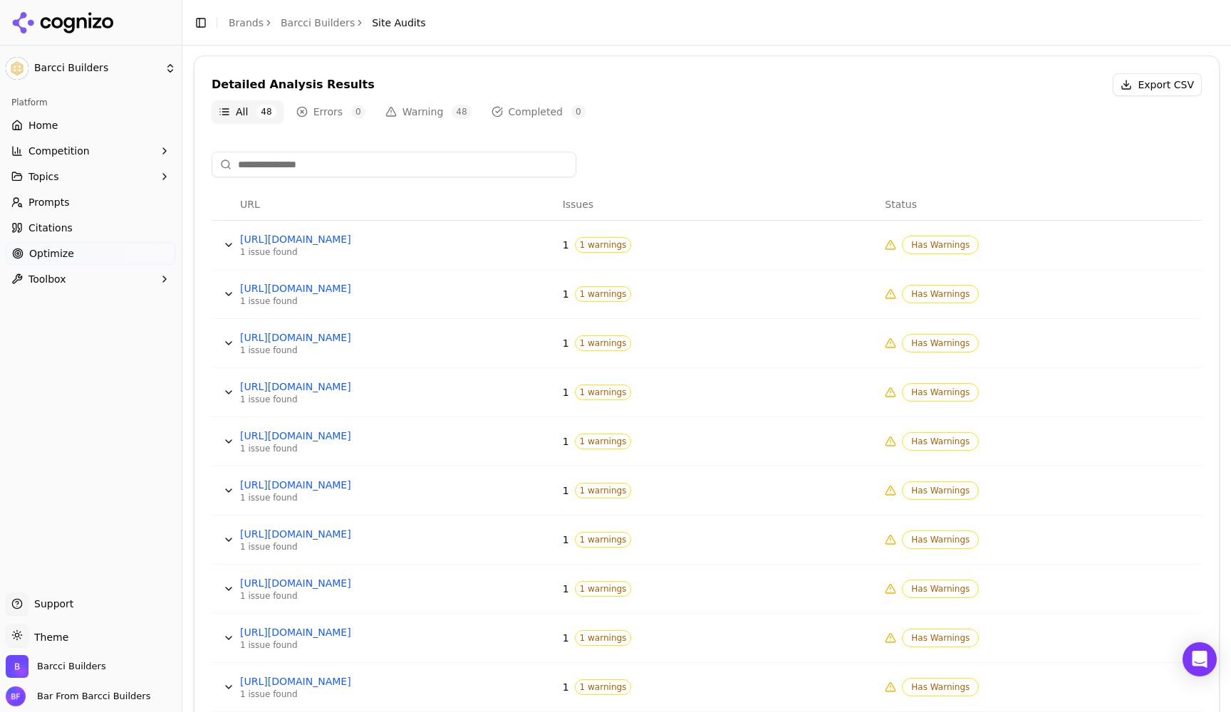
click at [228, 489] on button "Data table" at bounding box center [228, 490] width 23 height 23
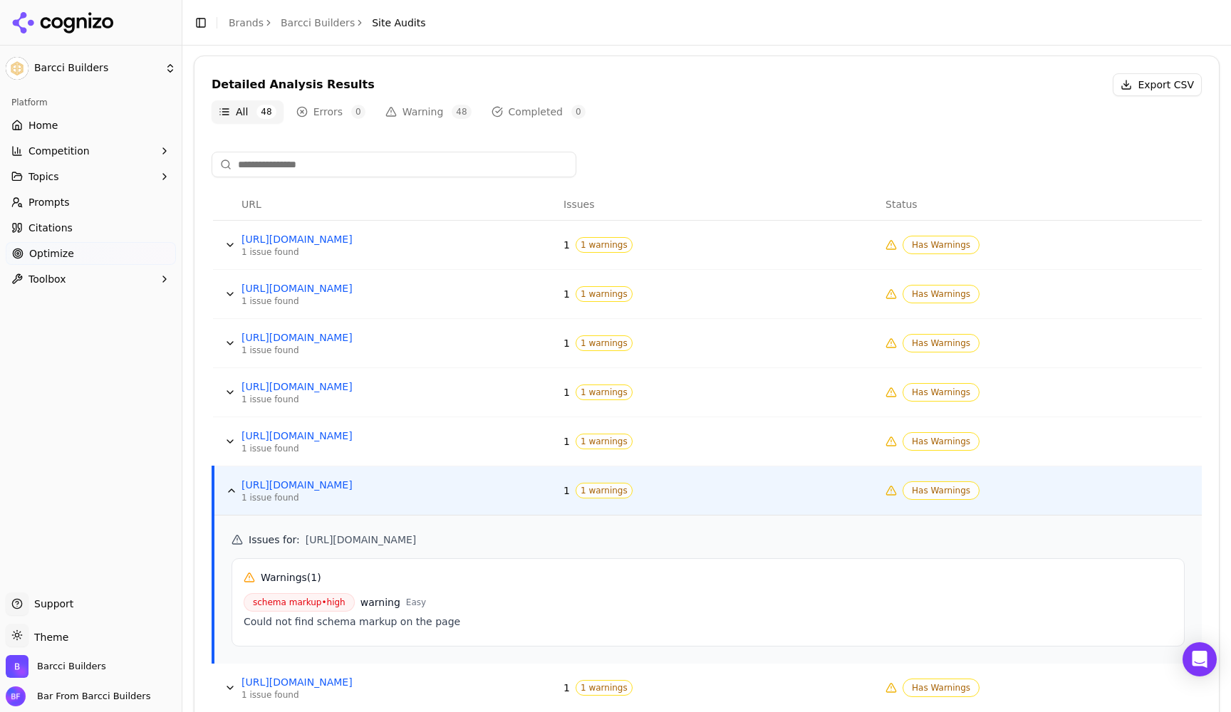
click at [228, 489] on button "Data table" at bounding box center [231, 490] width 23 height 23
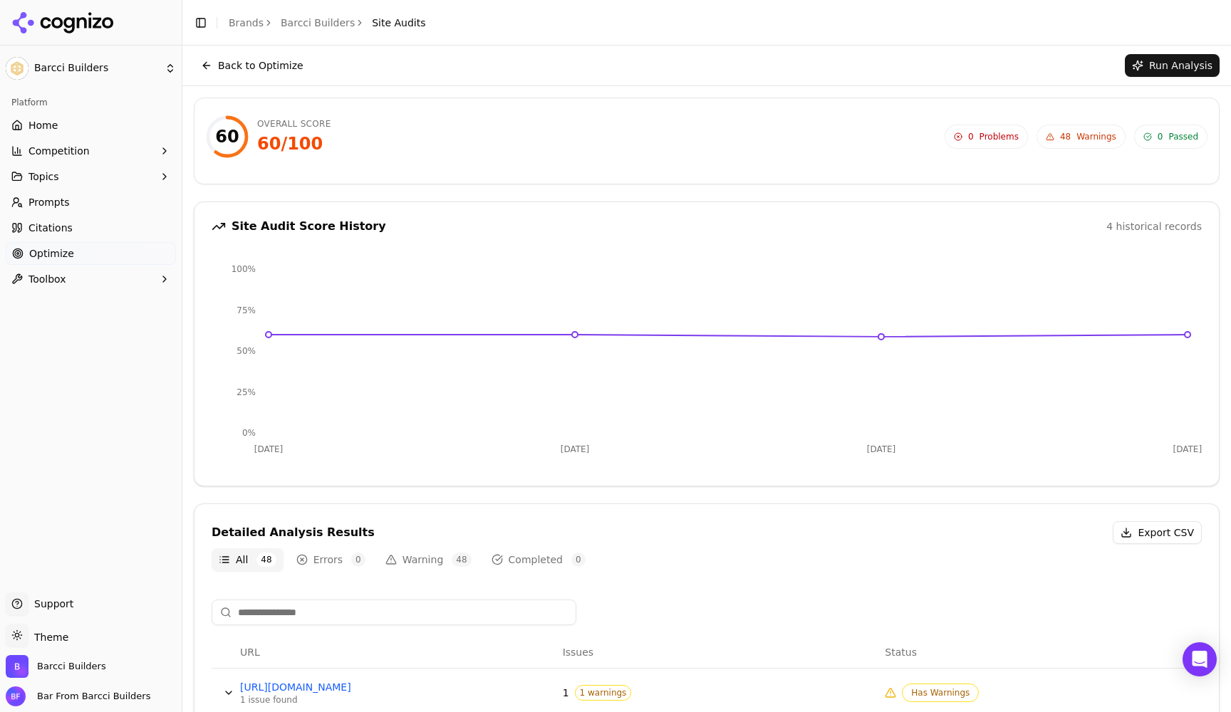
scroll to position [0, 0]
click at [72, 254] on link "Optimize" at bounding box center [91, 253] width 170 height 23
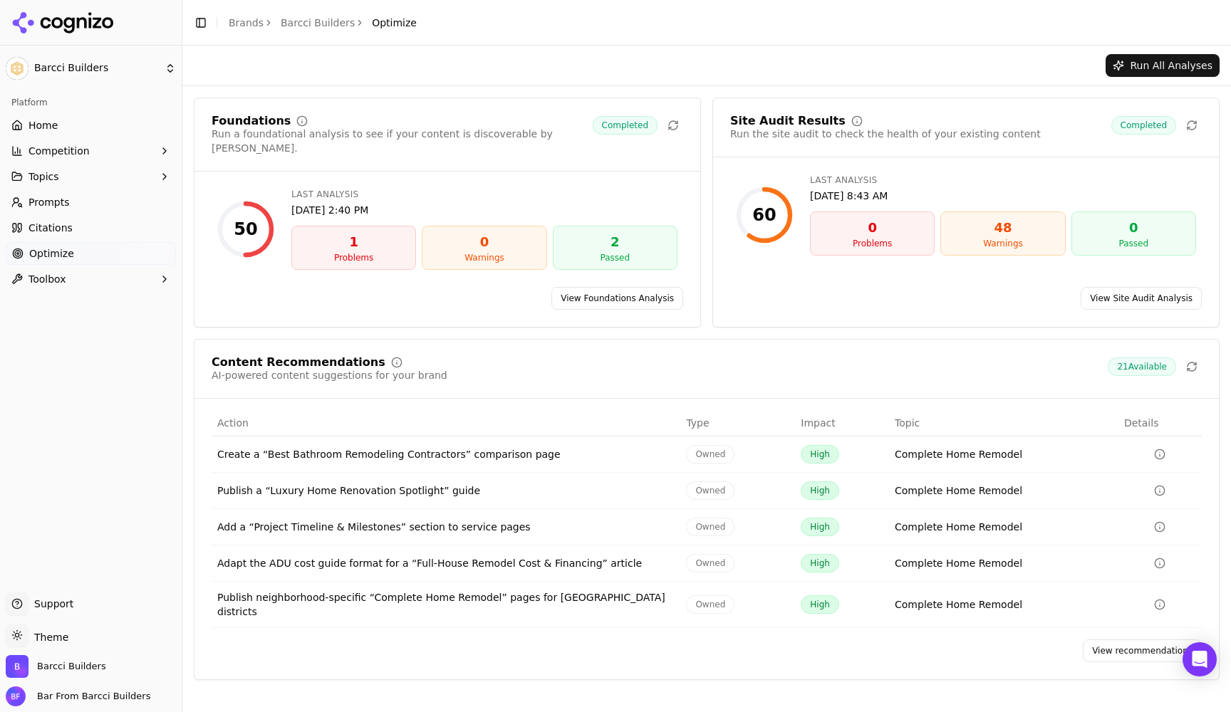
click at [1127, 640] on link "View recommendations" at bounding box center [1142, 651] width 119 height 23
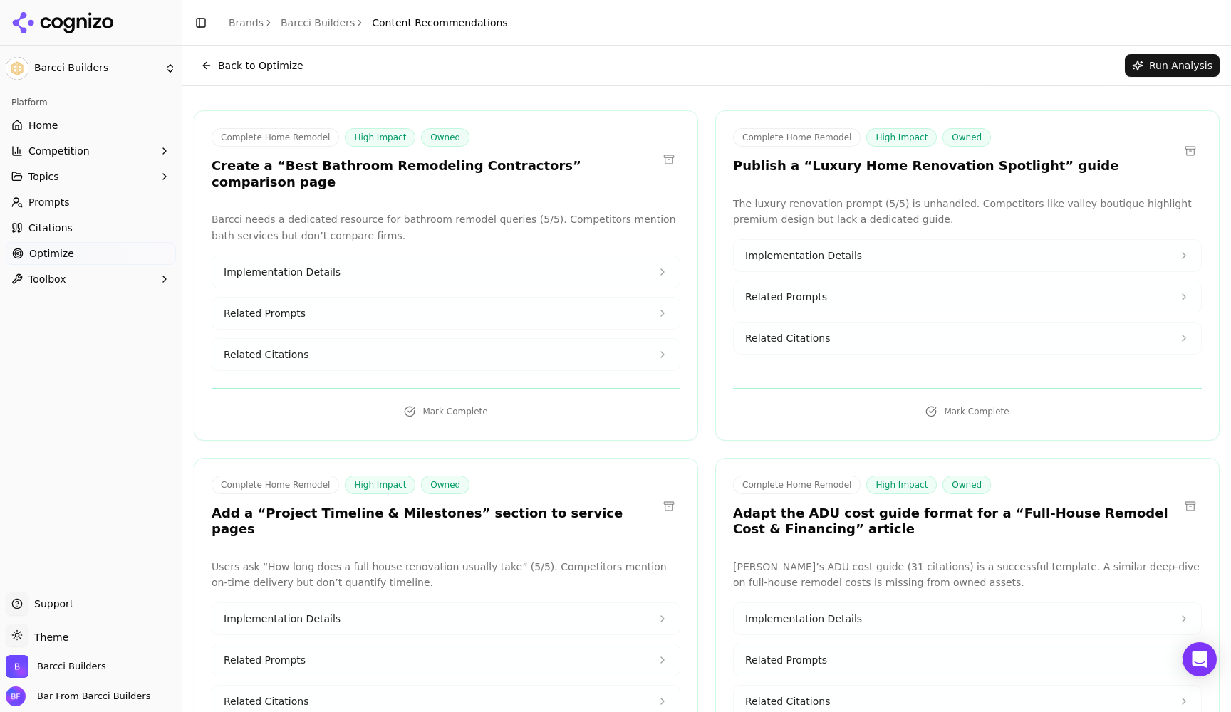
scroll to position [48, 0]
click at [905, 300] on button "Related Prompts" at bounding box center [967, 295] width 467 height 31
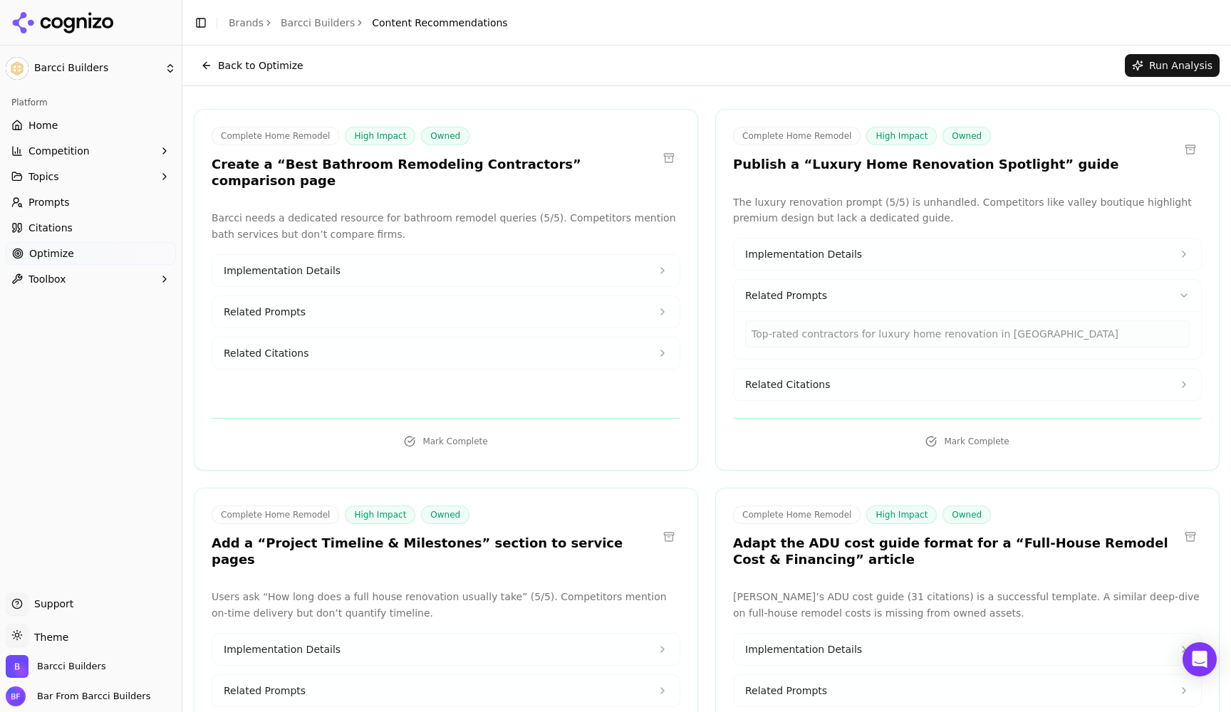
click at [937, 258] on button "Implementation Details" at bounding box center [967, 254] width 467 height 31
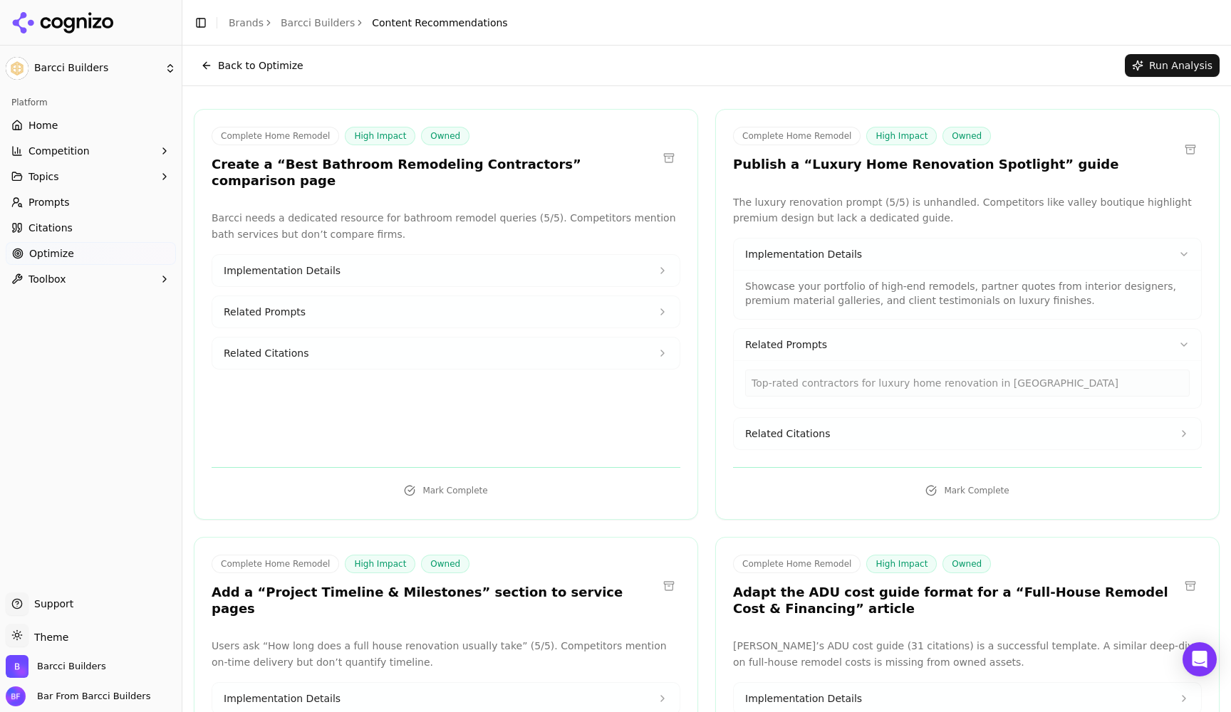
click at [858, 440] on button "Related Citations" at bounding box center [967, 433] width 467 height 31
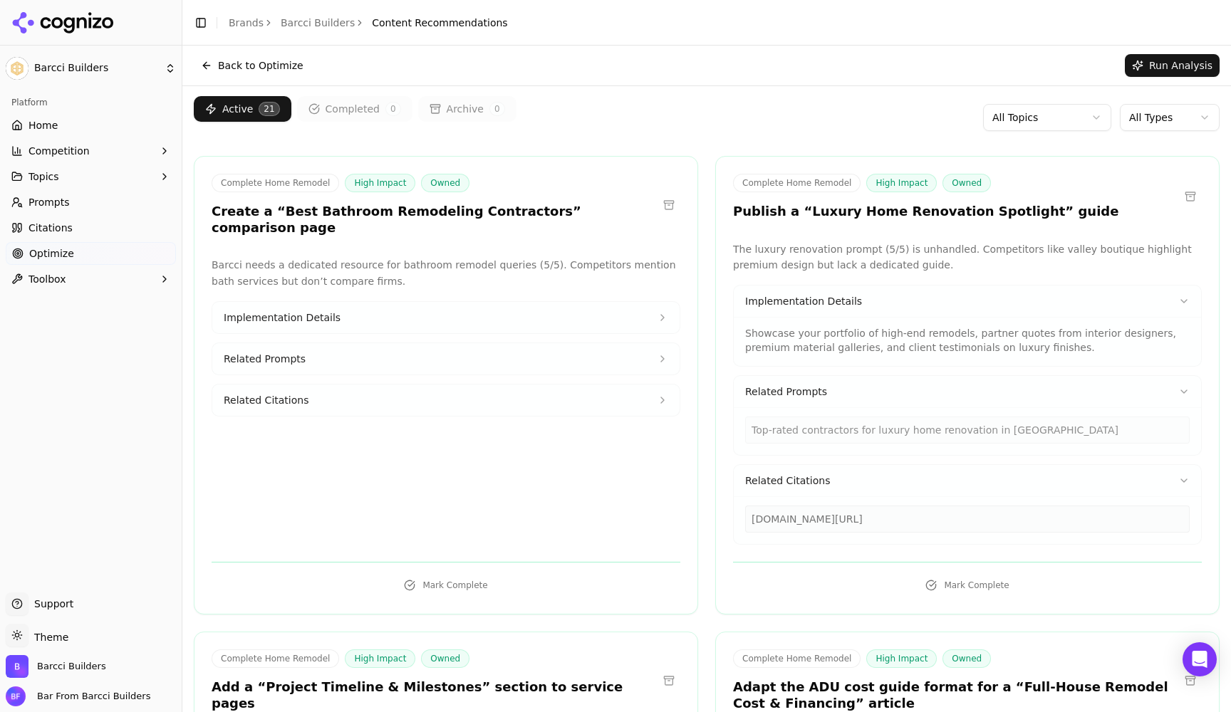
scroll to position [4, 0]
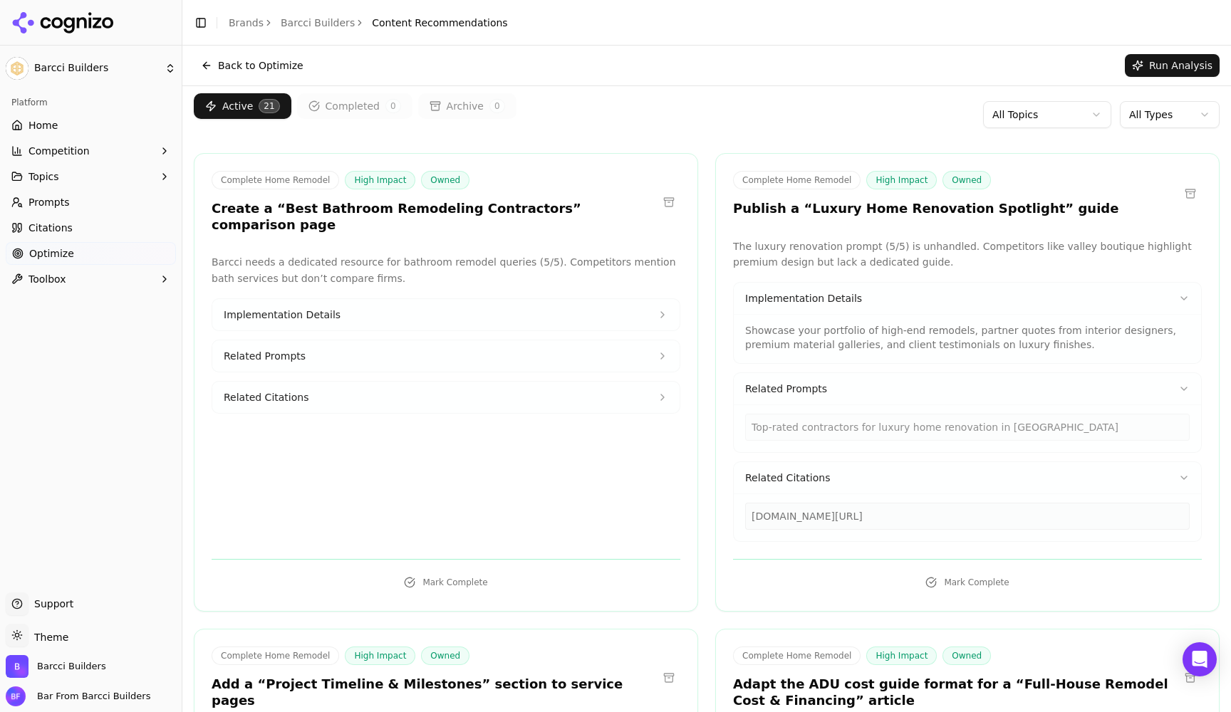
click at [50, 225] on span "Citations" at bounding box center [50, 228] width 44 height 14
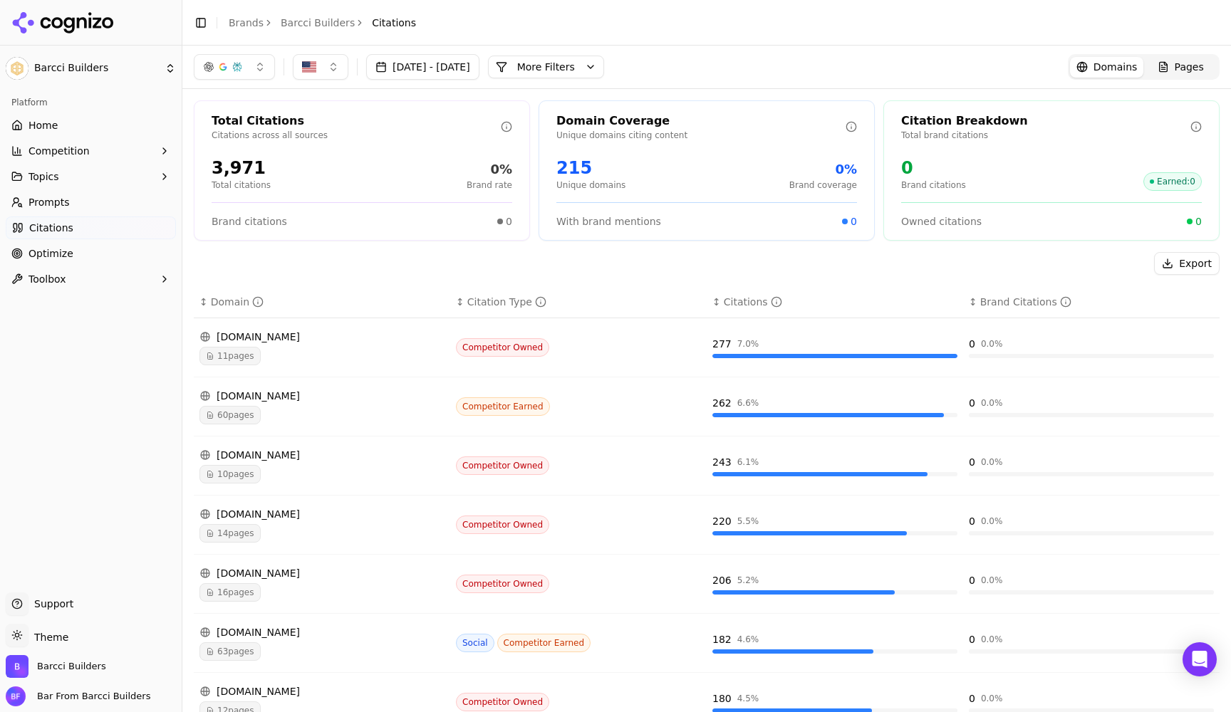
click at [242, 591] on span "16 pages" at bounding box center [229, 592] width 61 height 19
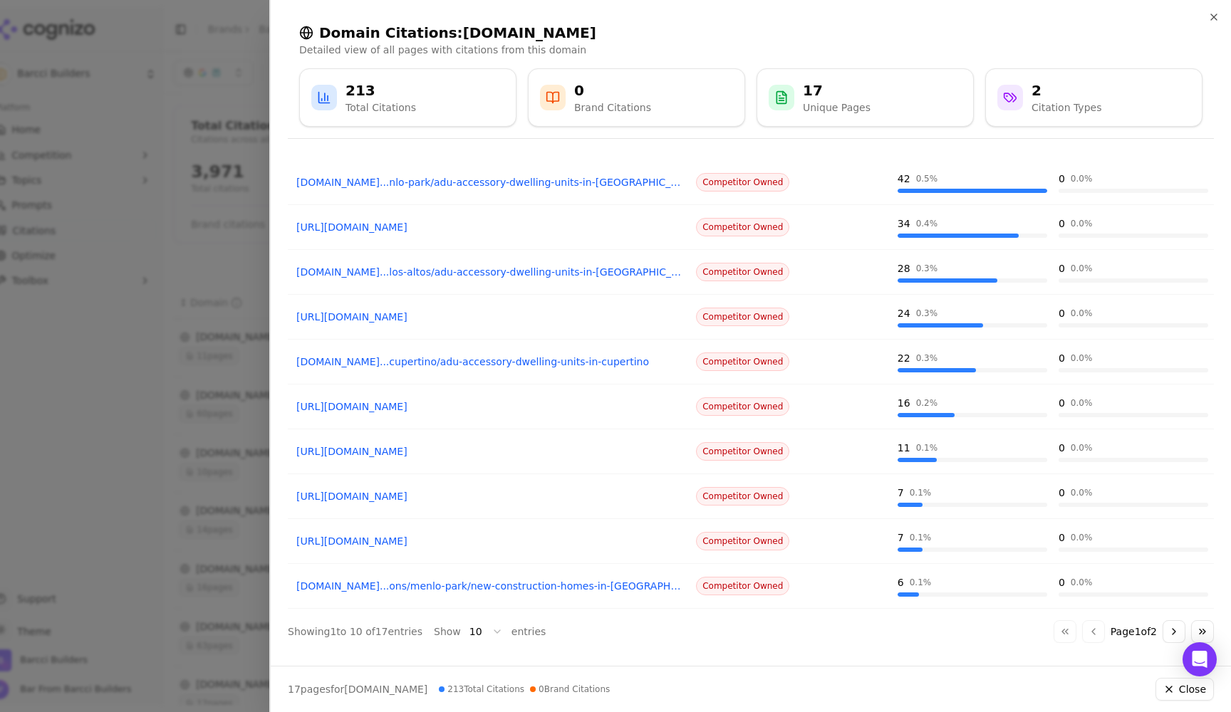
scroll to position [71, 0]
click at [1212, 15] on icon "button" at bounding box center [1214, 17] width 6 height 6
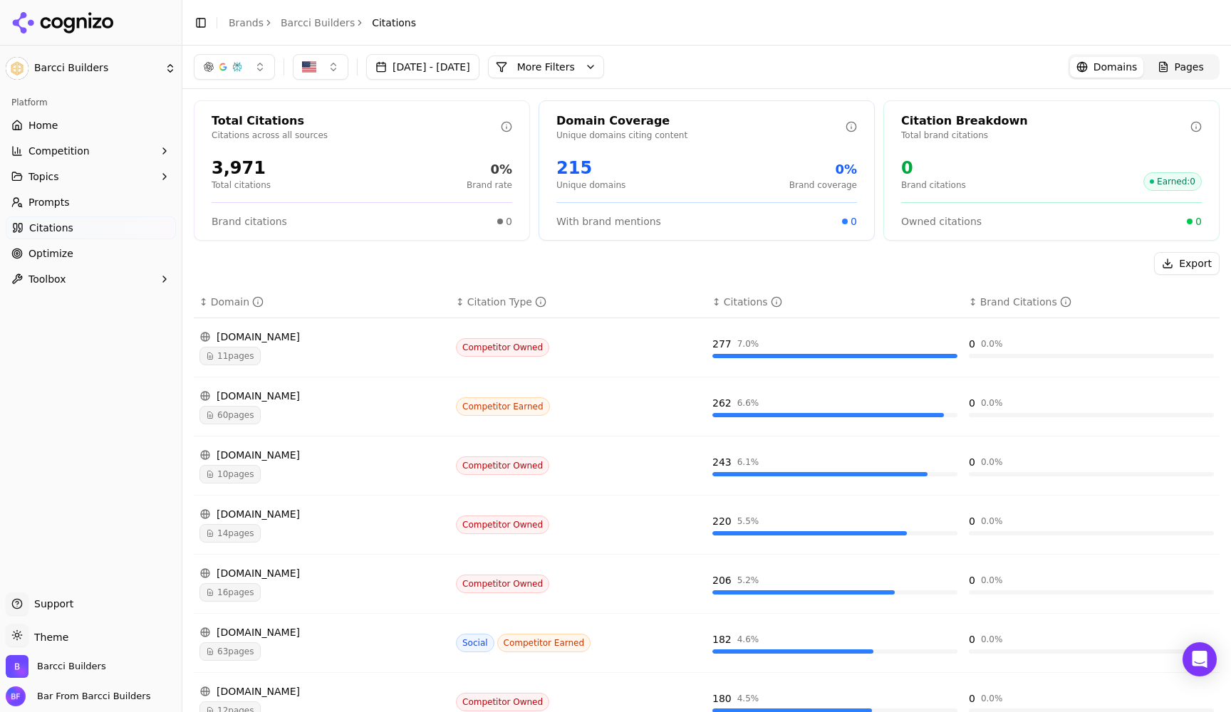
click at [68, 204] on link "Prompts" at bounding box center [91, 202] width 170 height 23
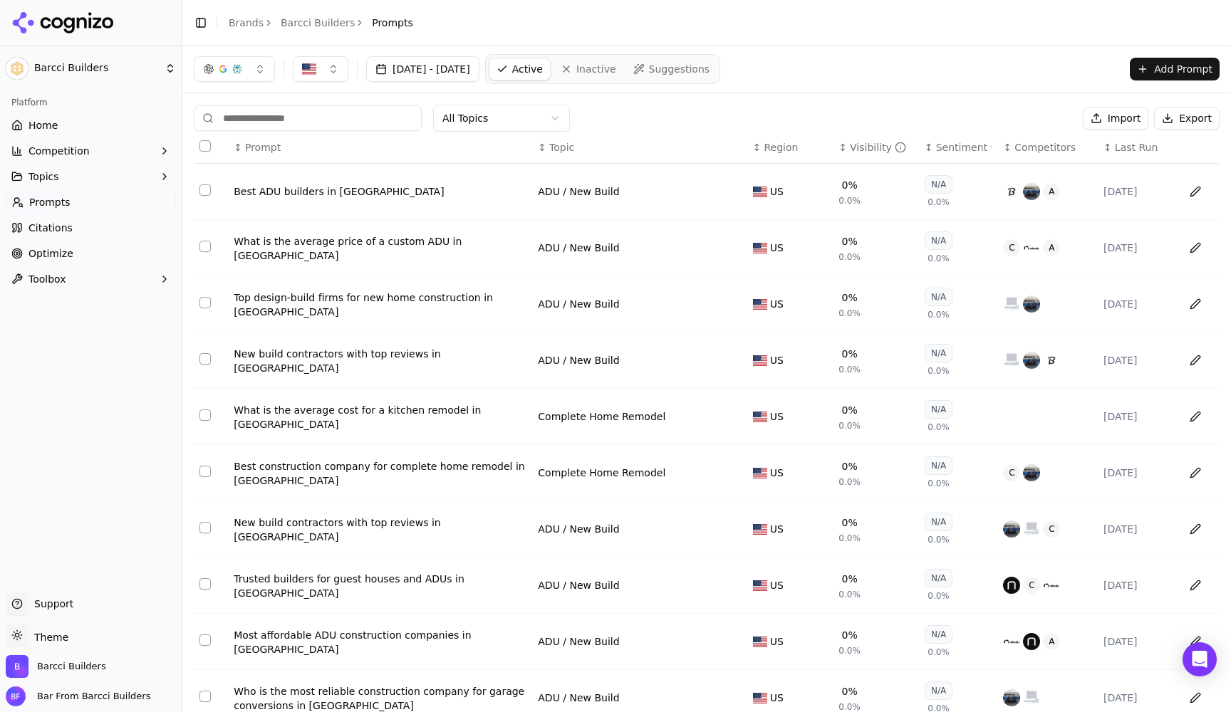
click at [47, 120] on span "Home" at bounding box center [42, 125] width 29 height 14
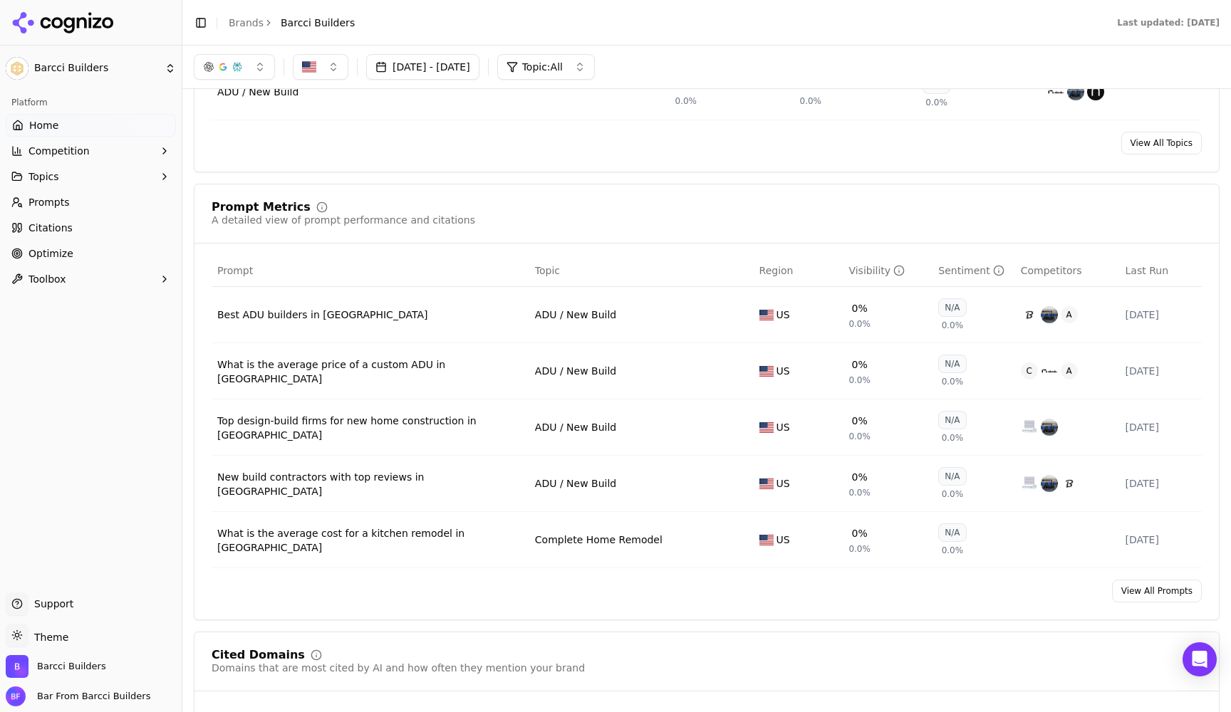
scroll to position [125, 0]
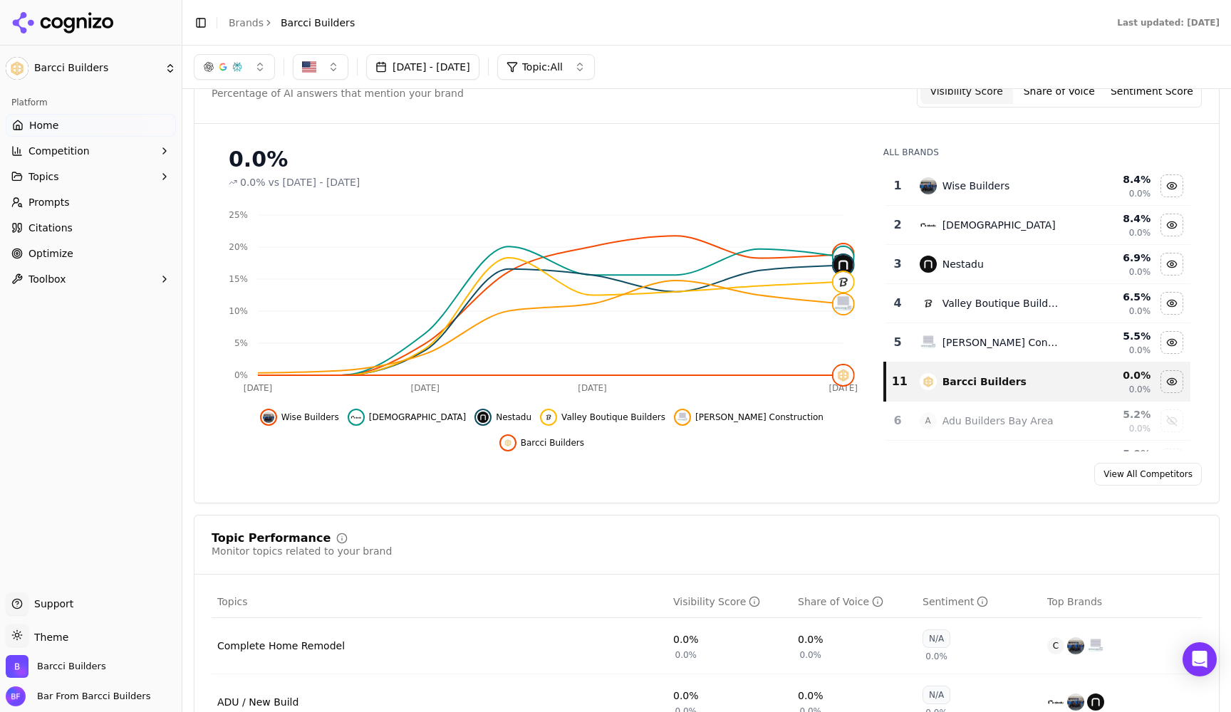
click at [46, 182] on span "Topics" at bounding box center [43, 177] width 31 height 14
click at [46, 246] on span "View All" at bounding box center [91, 245] width 124 height 14
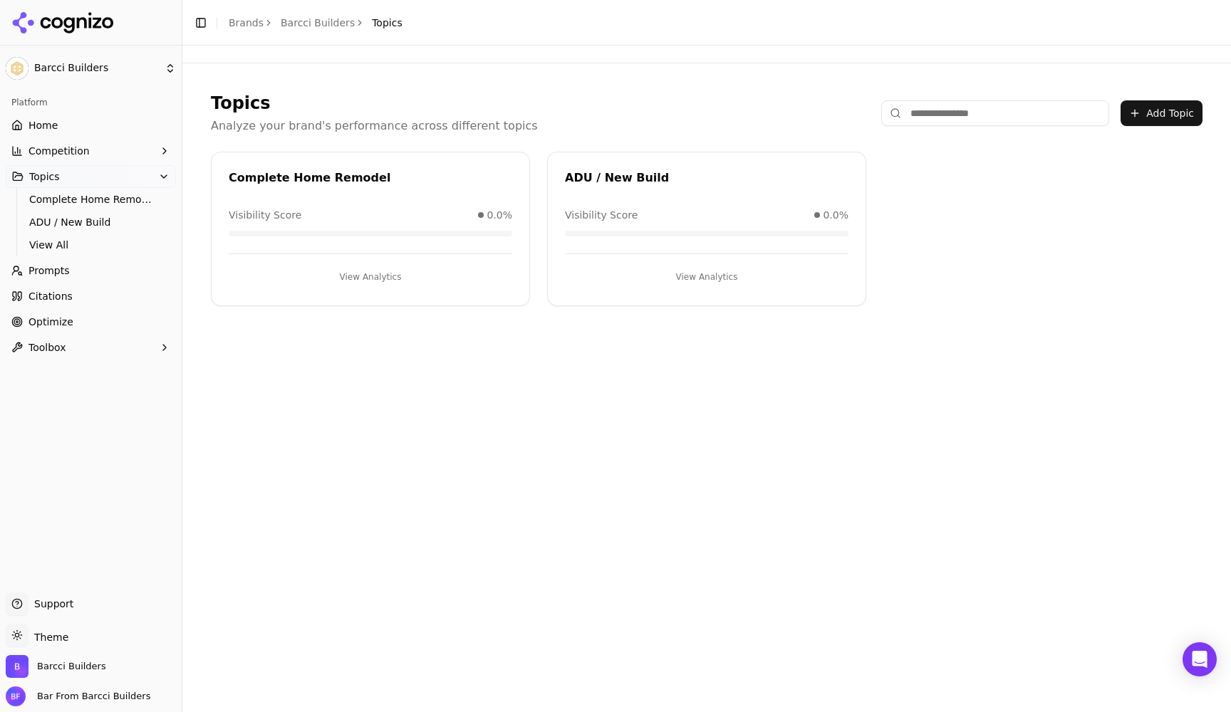
click at [53, 152] on span "Competition" at bounding box center [58, 151] width 61 height 14
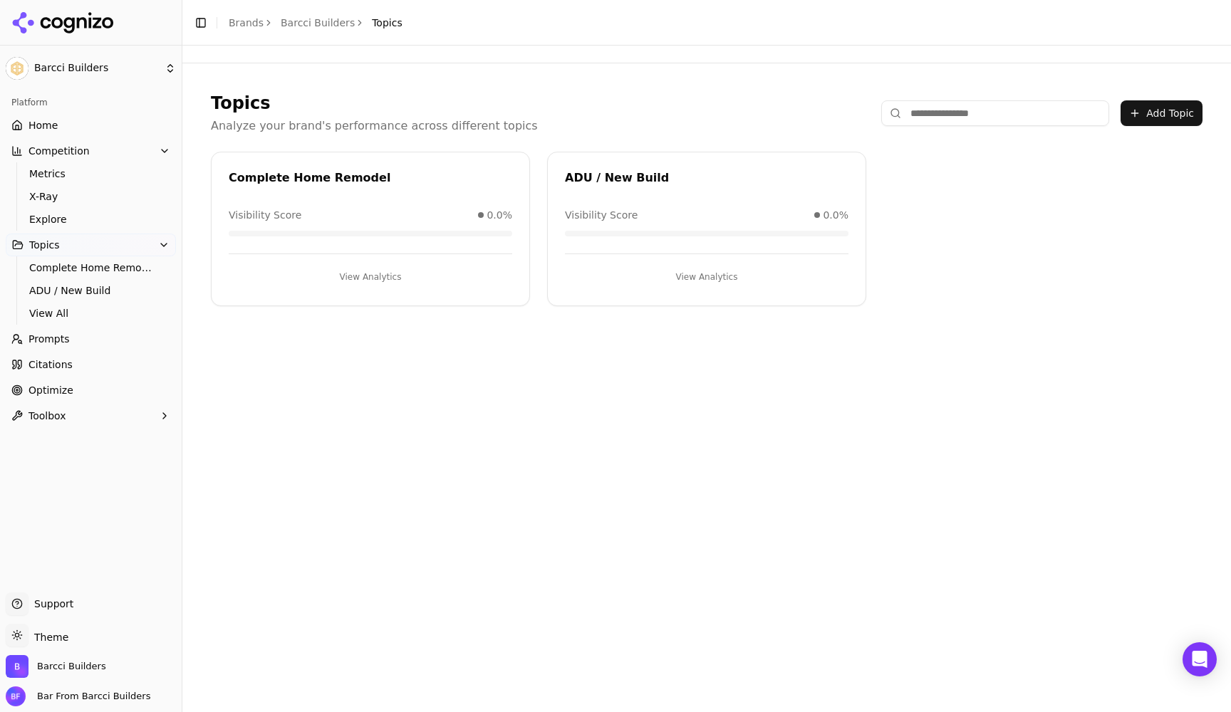
click at [47, 120] on span "Home" at bounding box center [42, 125] width 29 height 14
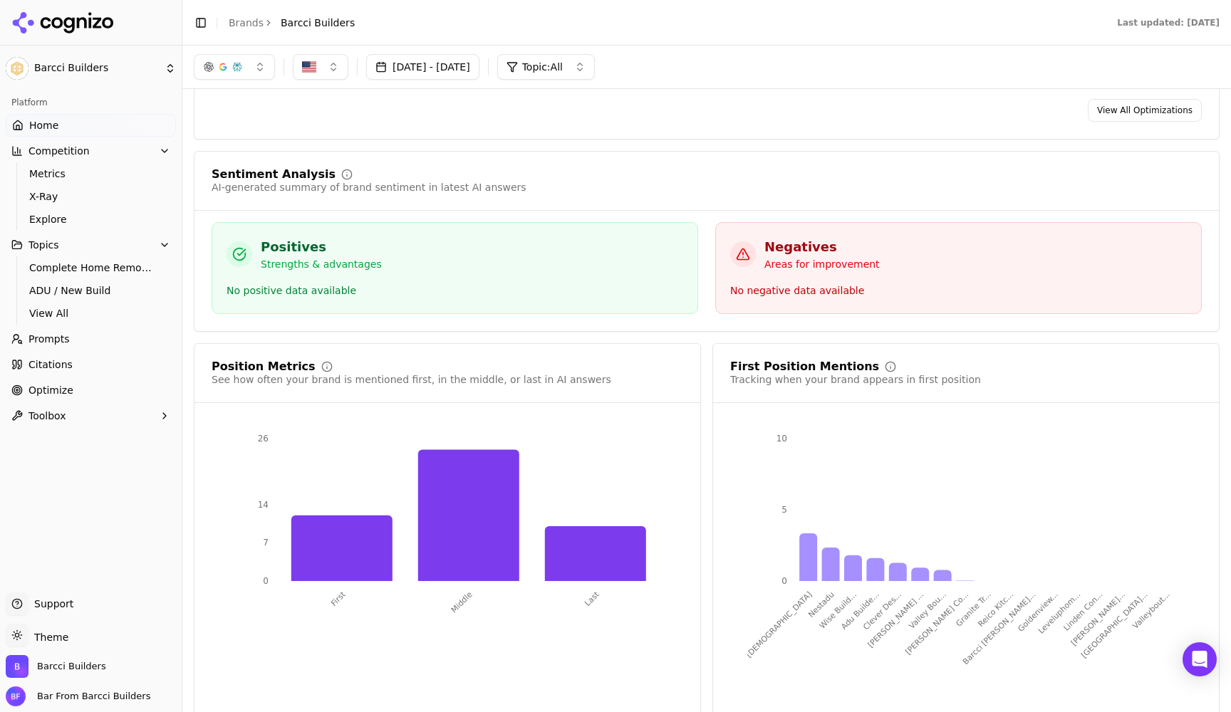
scroll to position [2243, 0]
click at [66, 265] on span "Complete Home Remodel" at bounding box center [91, 268] width 124 height 14
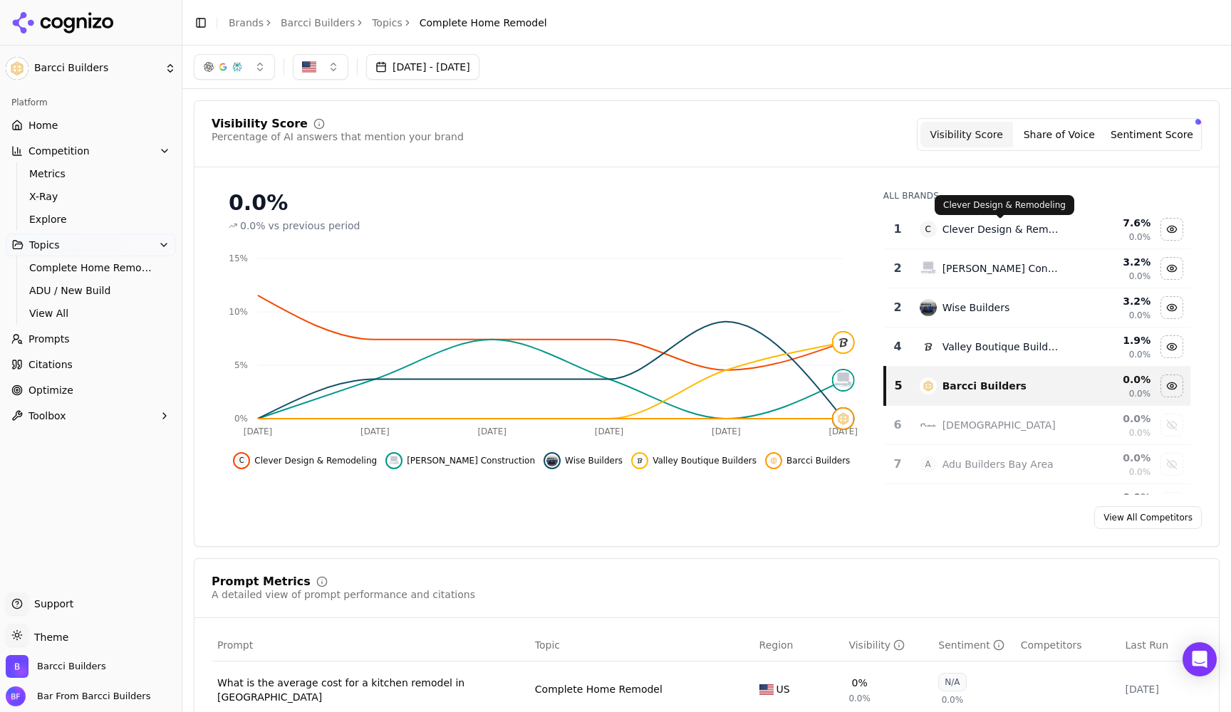
click at [1019, 234] on div "Clever Design & Remodeling" at bounding box center [1001, 229] width 118 height 14
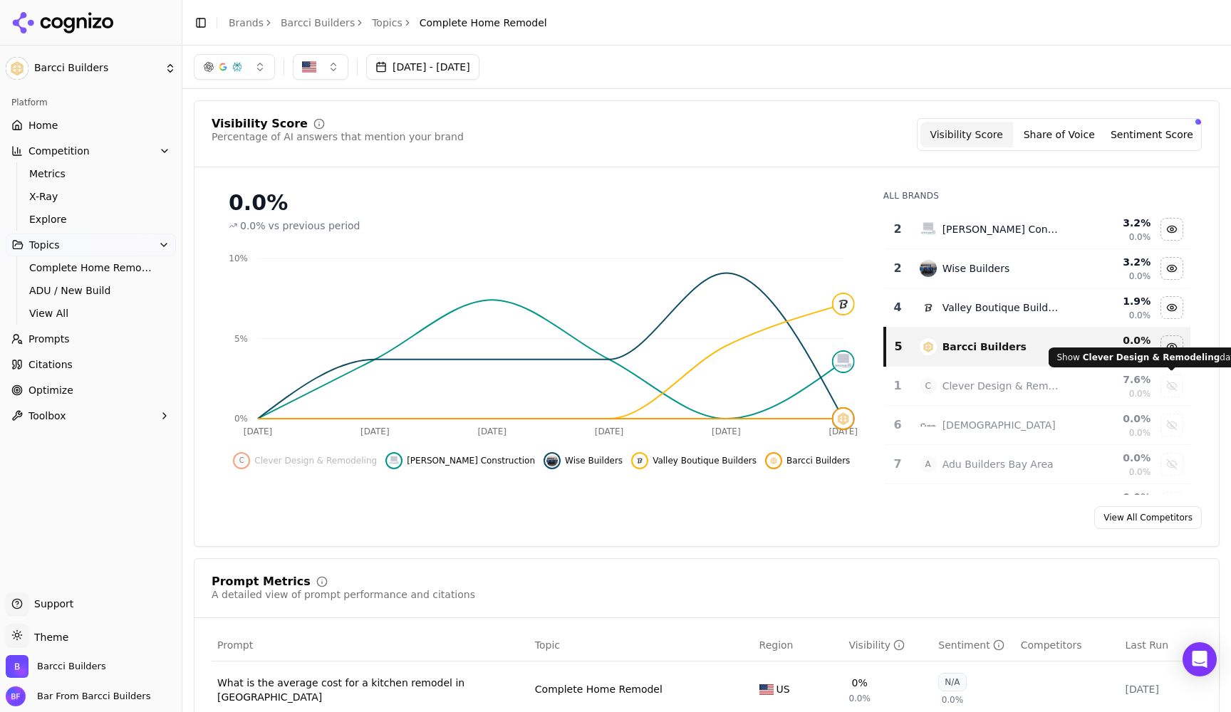
click at [1172, 390] on div "Show clever design & remodeling data" at bounding box center [1171, 385] width 21 height 21
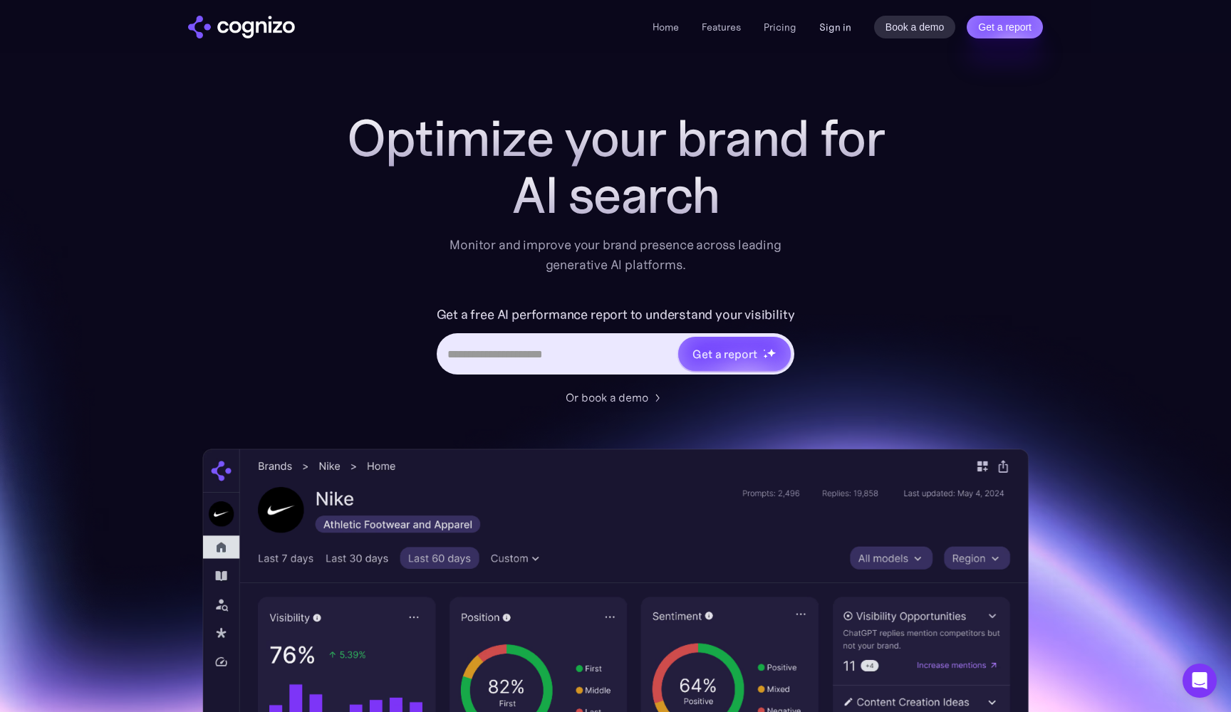
click at [831, 24] on link "Sign in" at bounding box center [835, 27] width 32 height 17
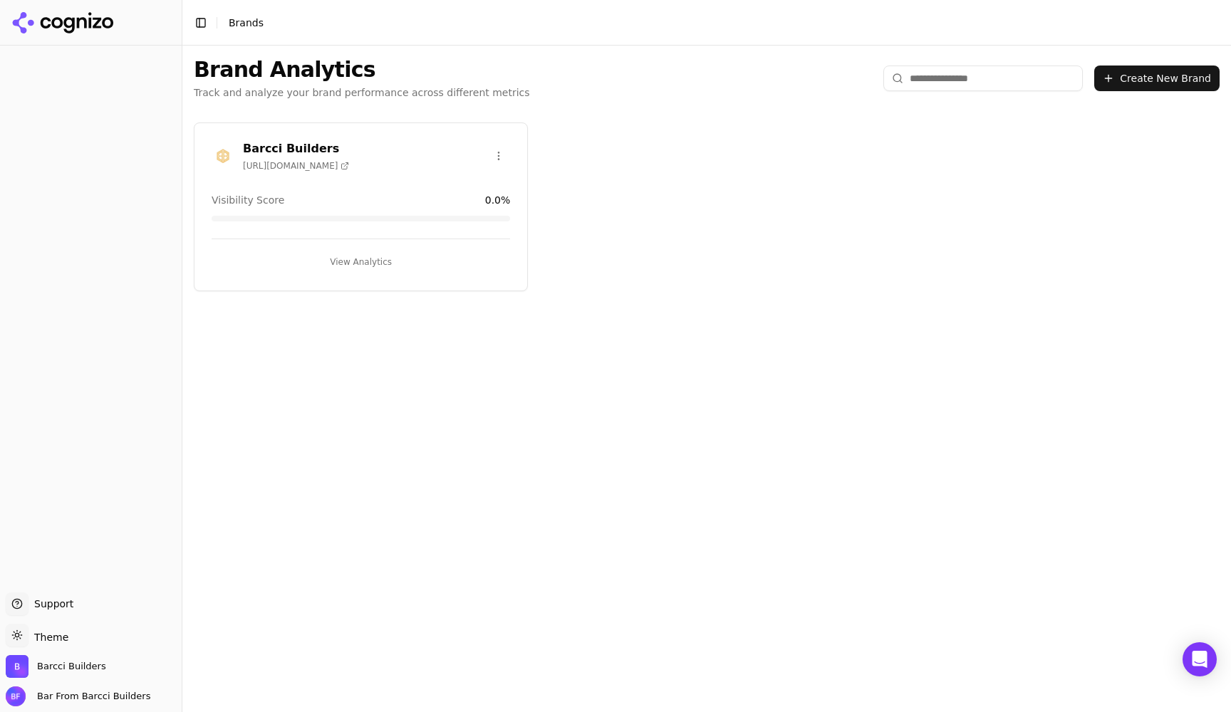
click at [361, 269] on button "View Analytics" at bounding box center [361, 262] width 298 height 23
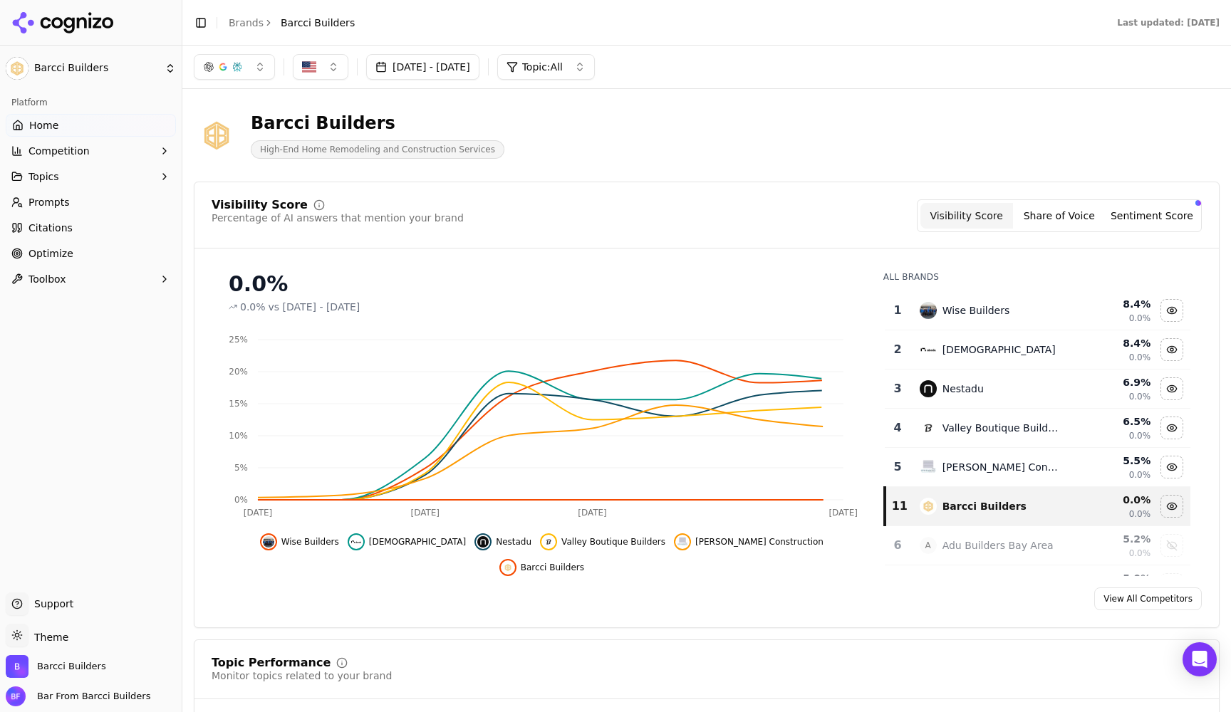
click at [70, 253] on link "Optimize" at bounding box center [91, 253] width 170 height 23
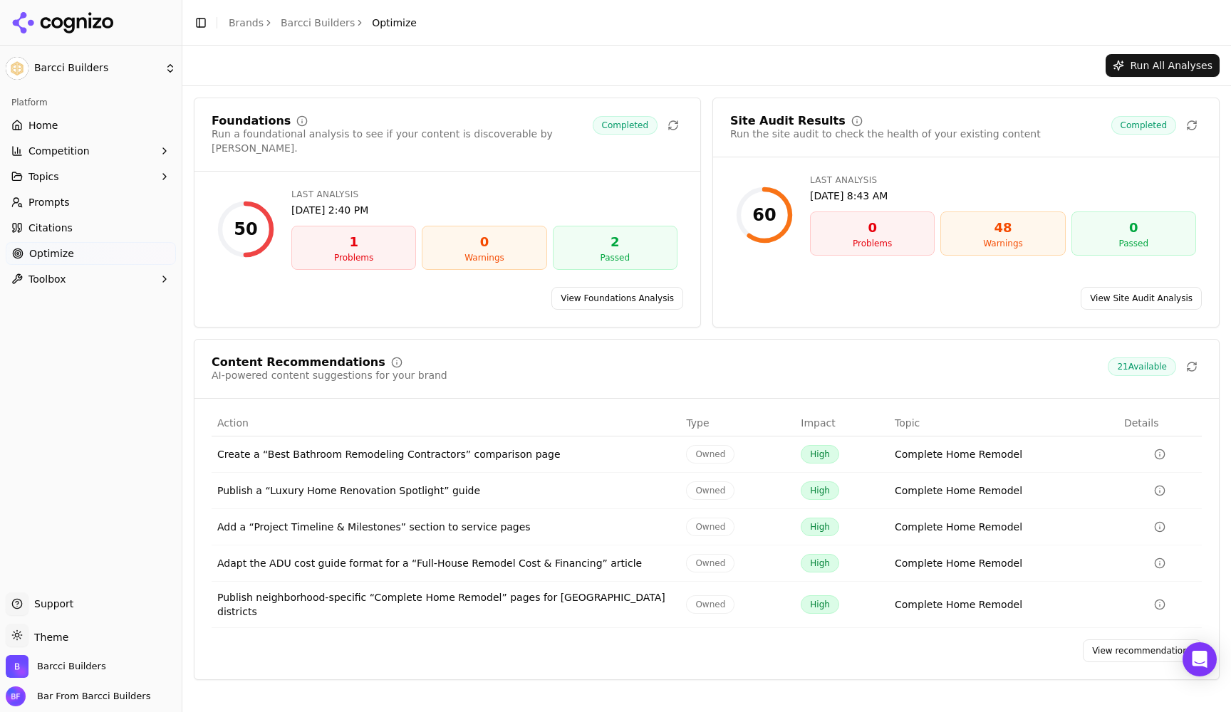
click at [389, 484] on div "Publish a “Luxury Home Renovation Spotlight” guide" at bounding box center [445, 491] width 457 height 14
drag, startPoint x: 483, startPoint y: 482, endPoint x: 223, endPoint y: 475, distance: 260.1
click at [223, 484] on div "Publish a “Luxury Home Renovation Spotlight” guide" at bounding box center [445, 491] width 457 height 14
click at [257, 487] on td "Publish a “Luxury Home Renovation Spotlight” guide" at bounding box center [446, 491] width 469 height 36
drag, startPoint x: 269, startPoint y: 479, endPoint x: 429, endPoint y: 482, distance: 160.3
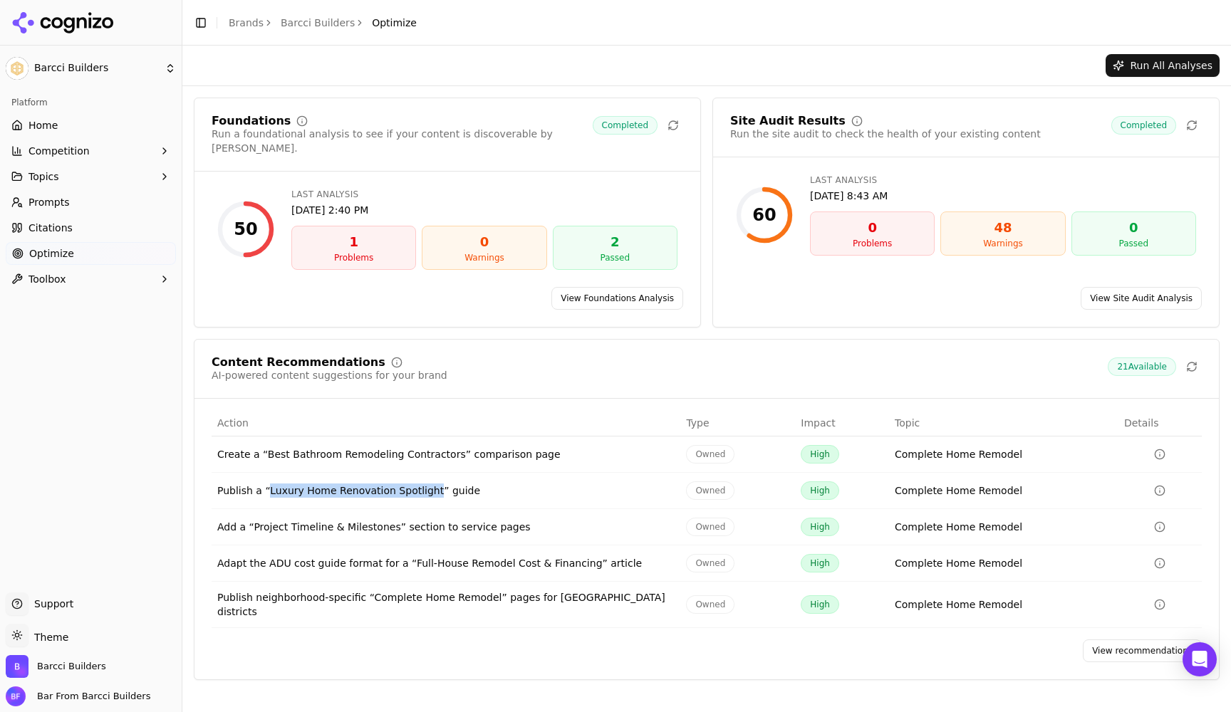
click at [429, 484] on div "Publish a “Luxury Home Renovation Spotlight” guide" at bounding box center [445, 491] width 457 height 14
copy div "Luxury Home Renovation Spotlight"
